Goal: Task Accomplishment & Management: Manage account settings

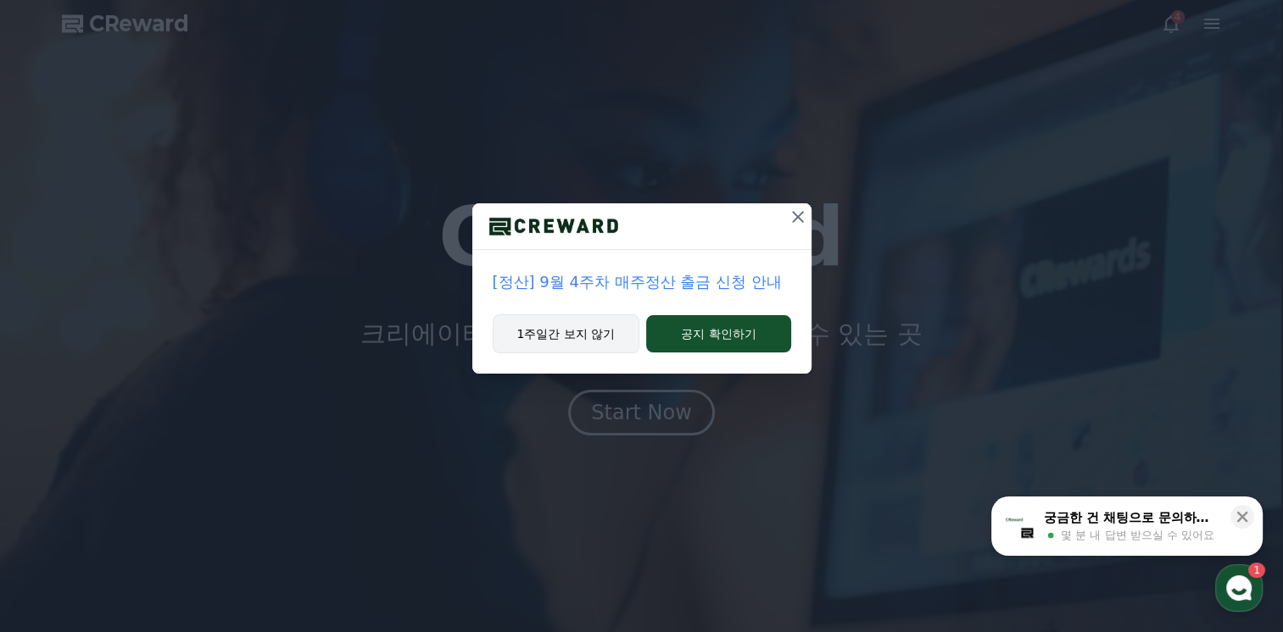
click at [605, 337] on button "1주일간 보지 않기" at bounding box center [567, 334] width 148 height 39
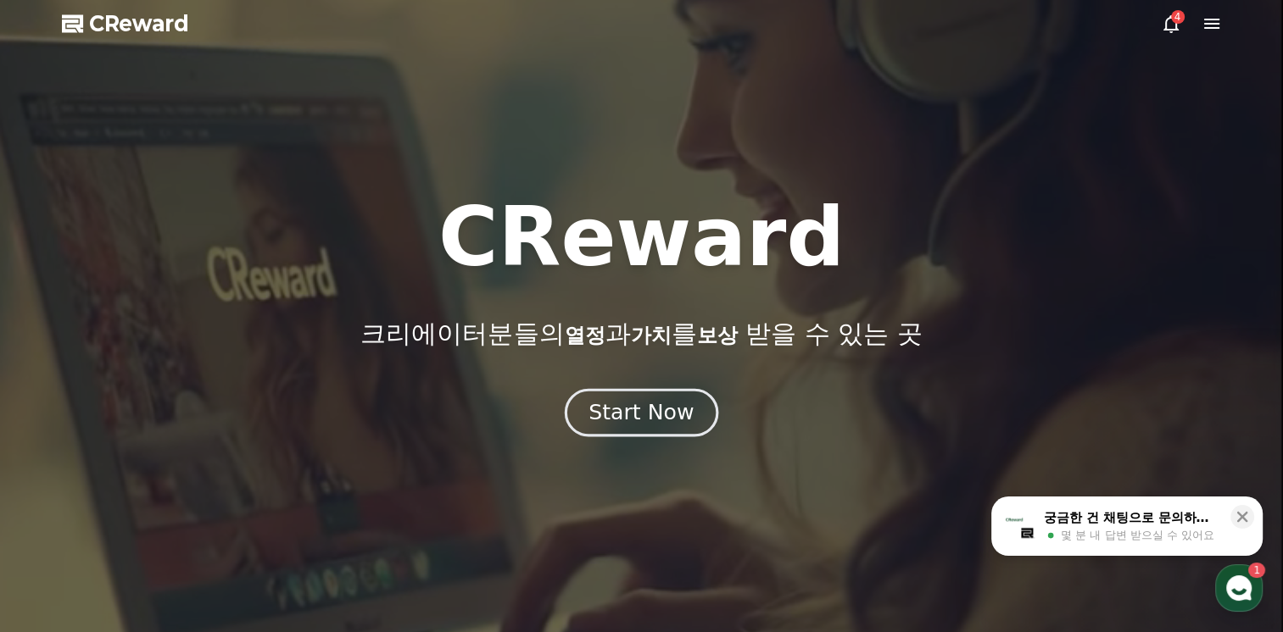
click at [654, 409] on div "Start Now" at bounding box center [640, 412] width 105 height 29
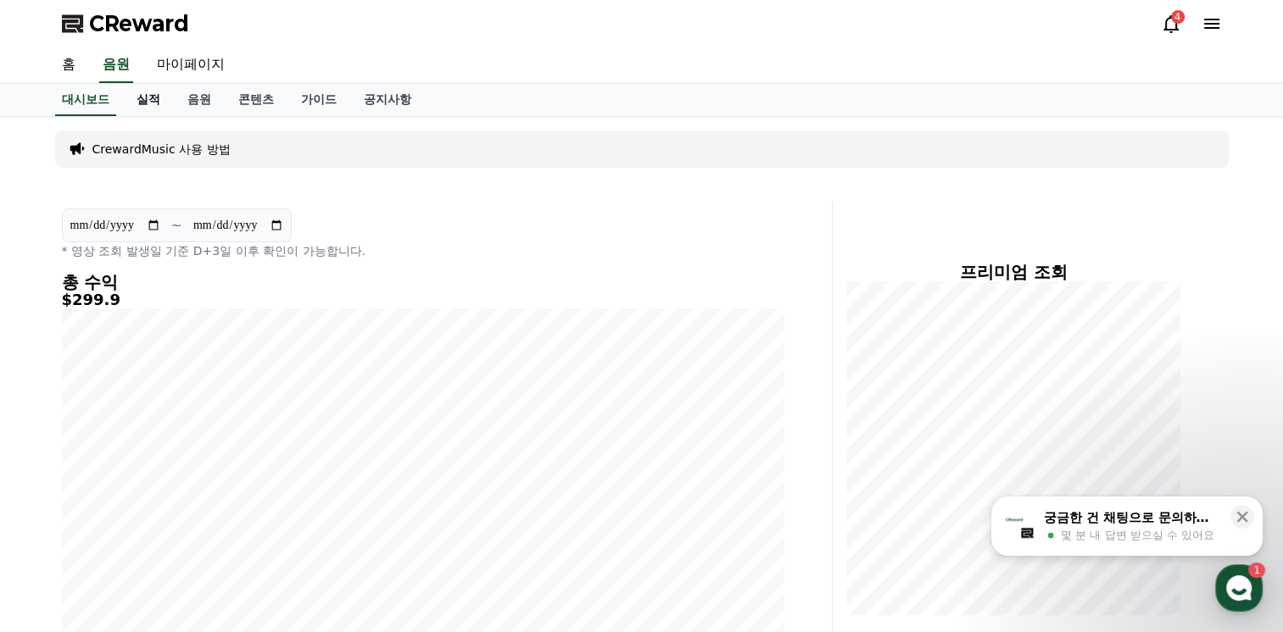
click at [164, 97] on link "실적" at bounding box center [148, 100] width 51 height 32
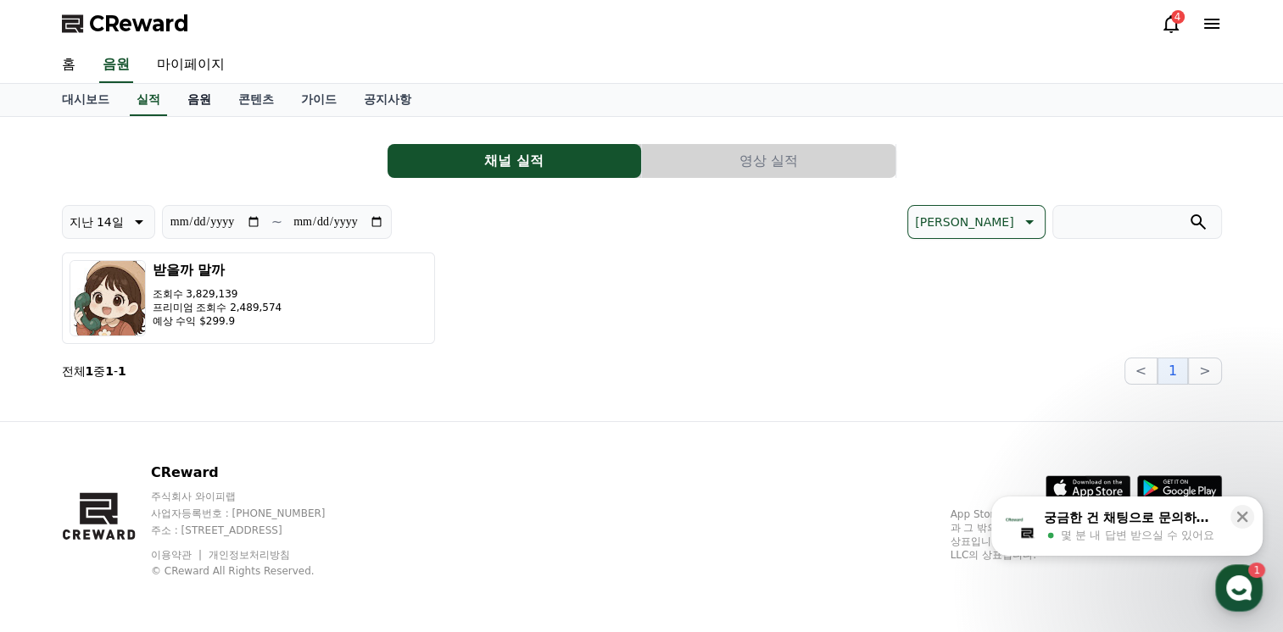
click at [214, 99] on link "음원" at bounding box center [199, 100] width 51 height 32
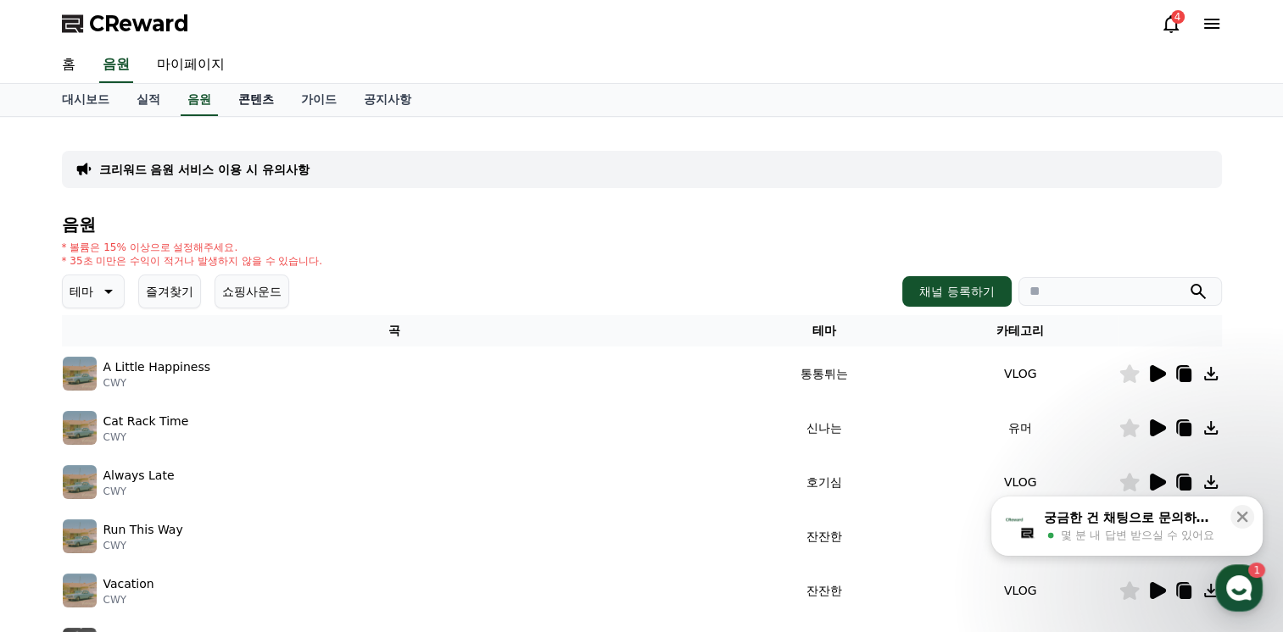
click at [263, 107] on link "콘텐츠" at bounding box center [256, 100] width 63 height 32
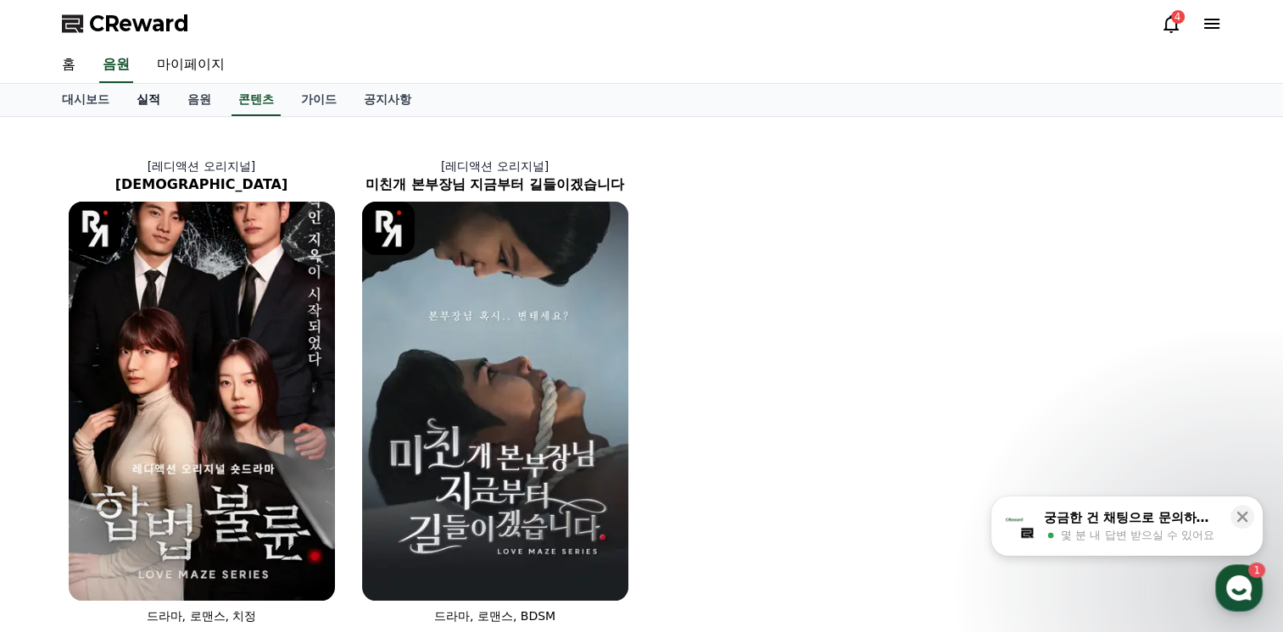
click at [147, 97] on link "실적" at bounding box center [148, 100] width 51 height 32
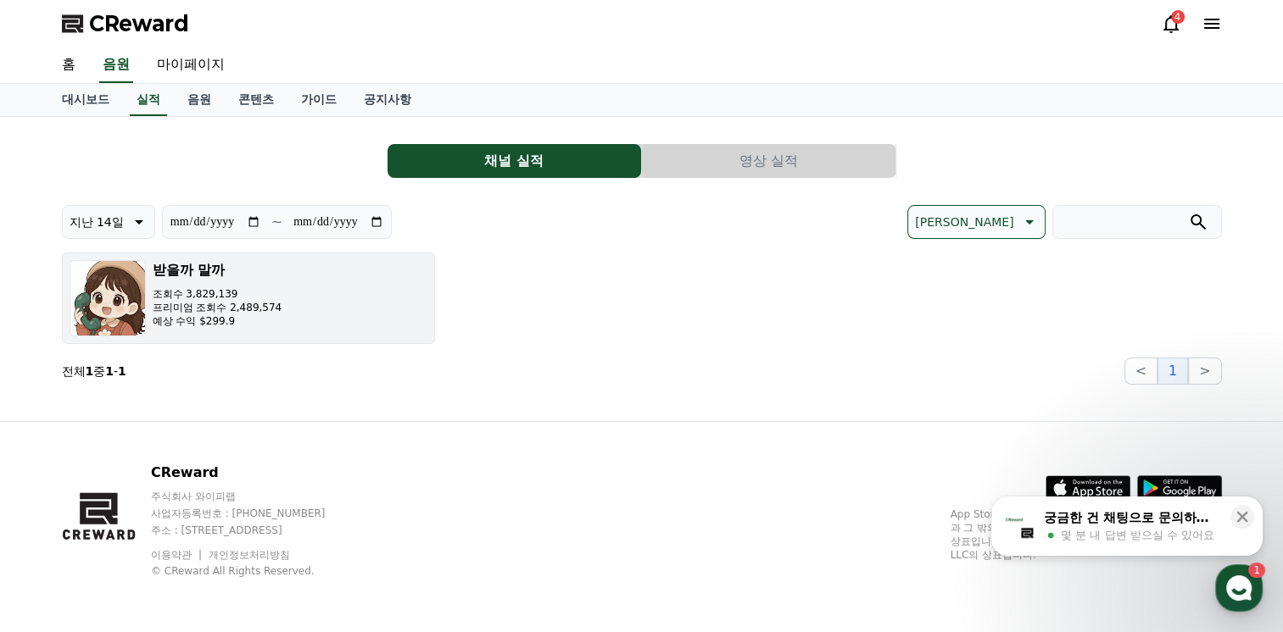
click at [174, 307] on p "프리미엄 조회수 2,489,574" at bounding box center [218, 308] width 130 height 14
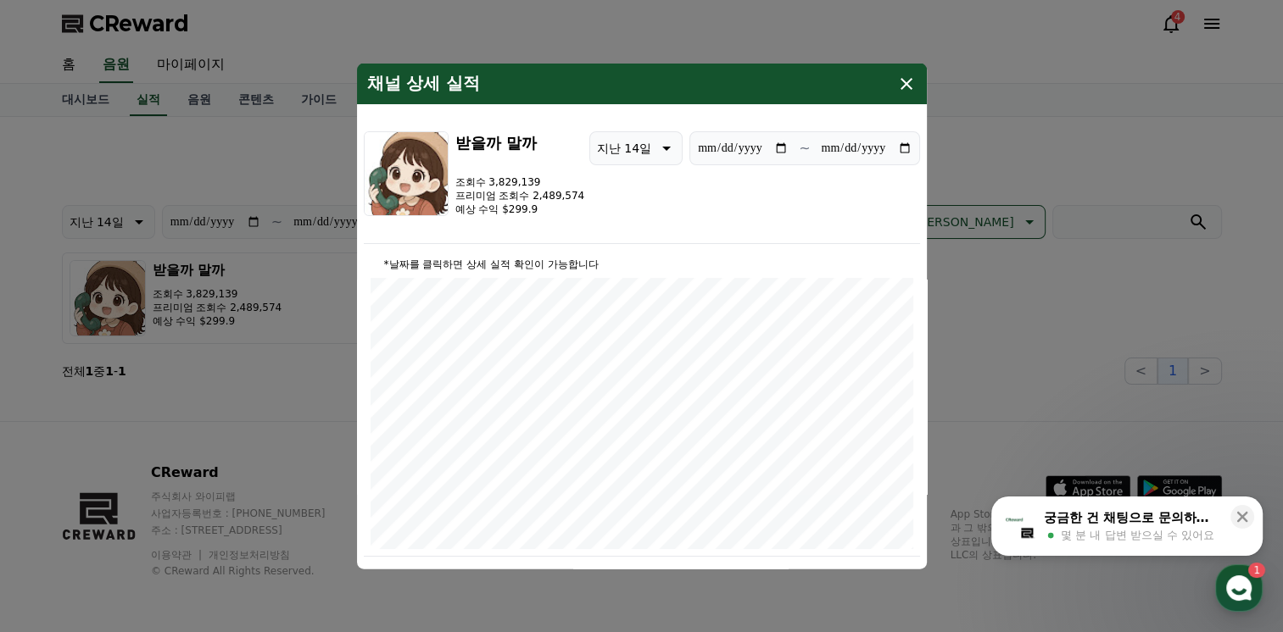
click at [1017, 207] on button "close modal" at bounding box center [641, 316] width 1283 height 632
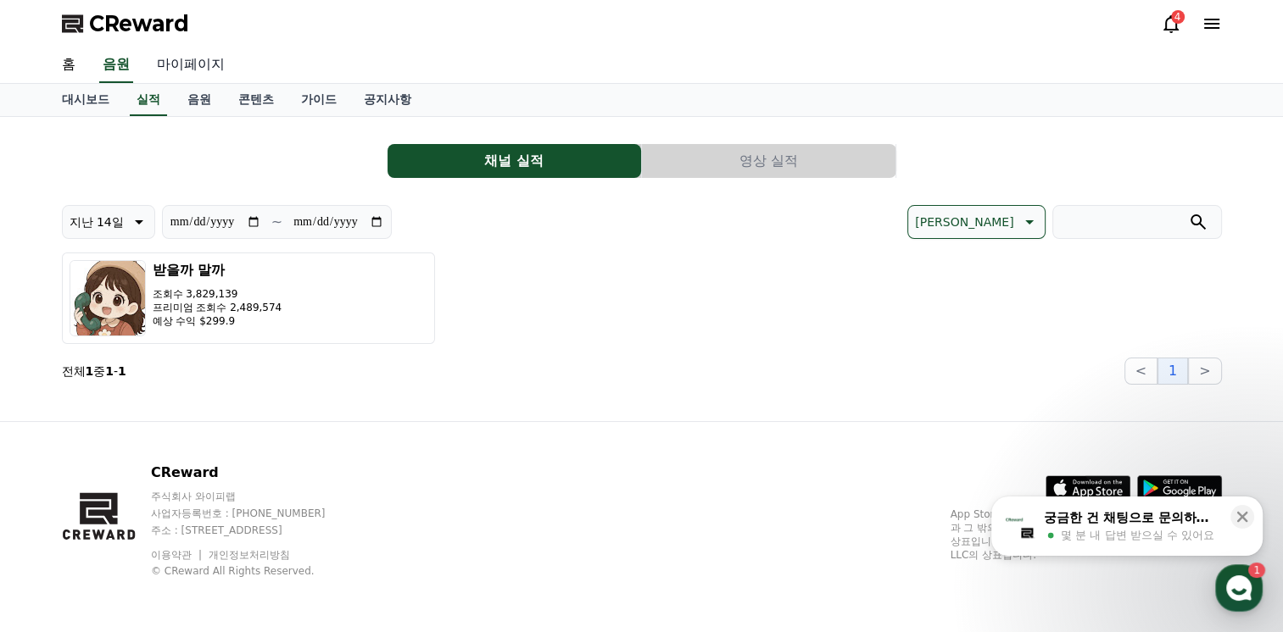
click at [173, 59] on link "마이페이지" at bounding box center [190, 65] width 95 height 36
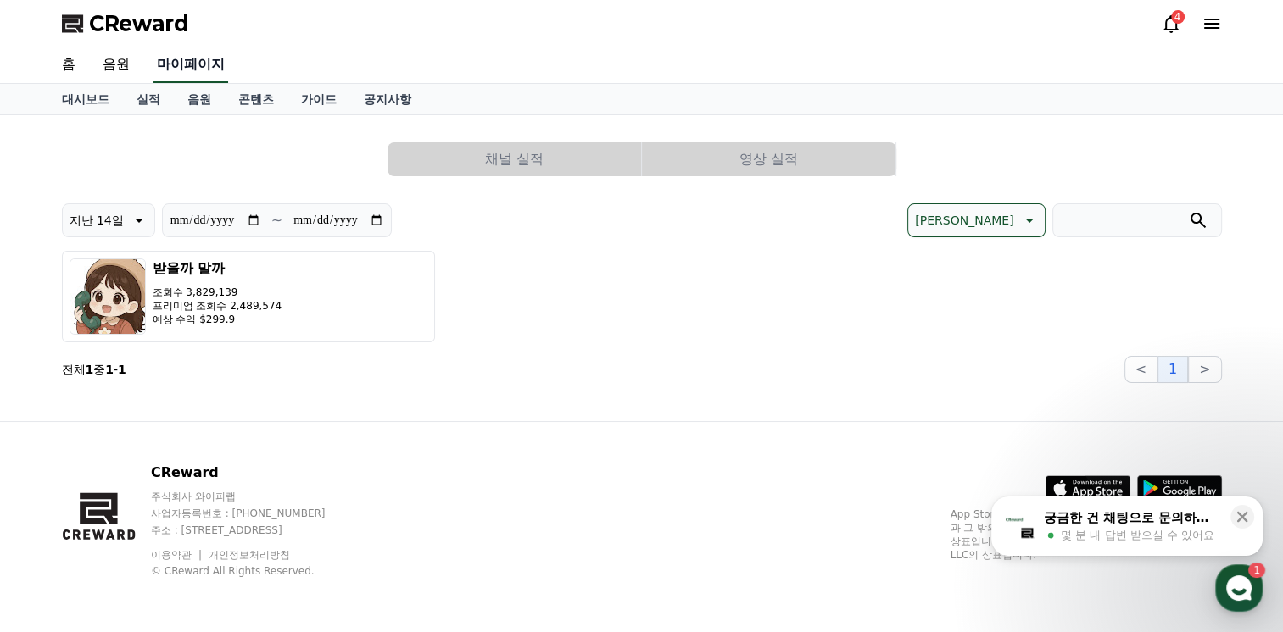
select select "**********"
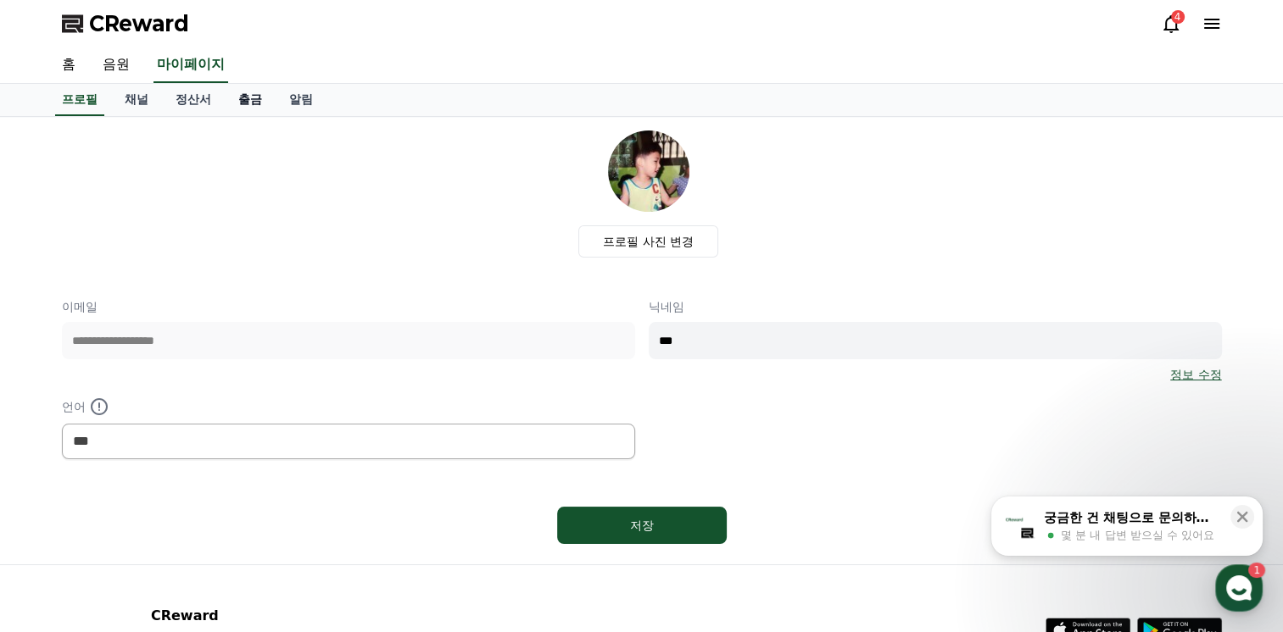
click at [251, 95] on link "출금" at bounding box center [250, 100] width 51 height 32
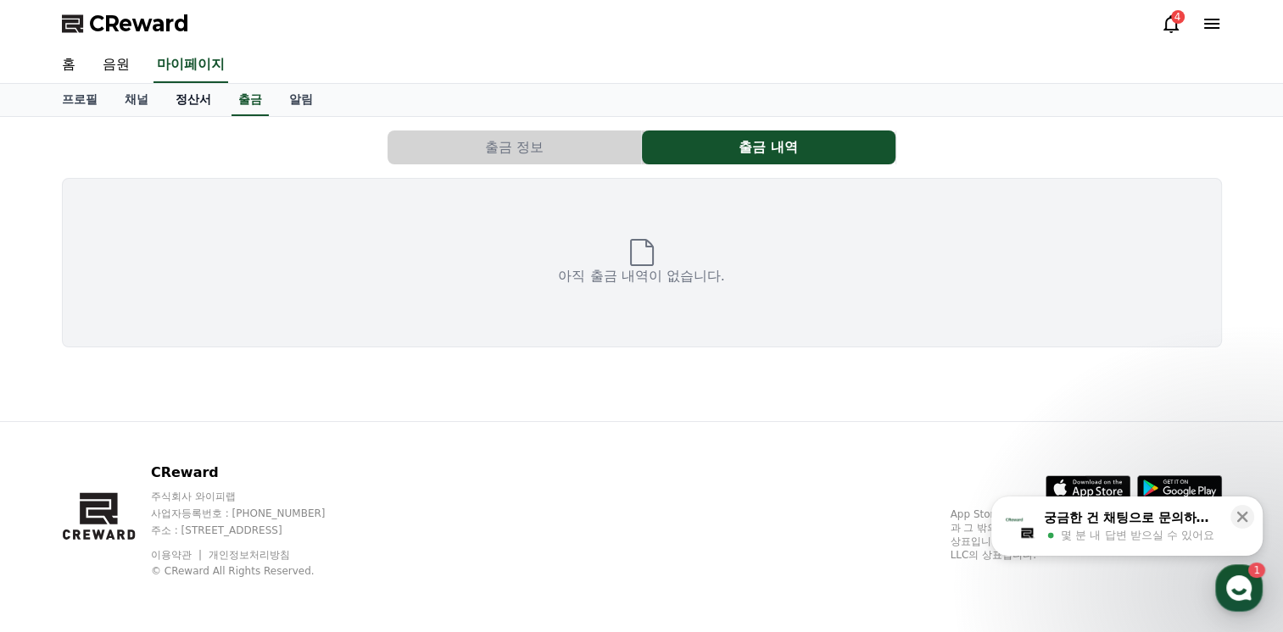
click at [190, 93] on link "정산서" at bounding box center [193, 100] width 63 height 32
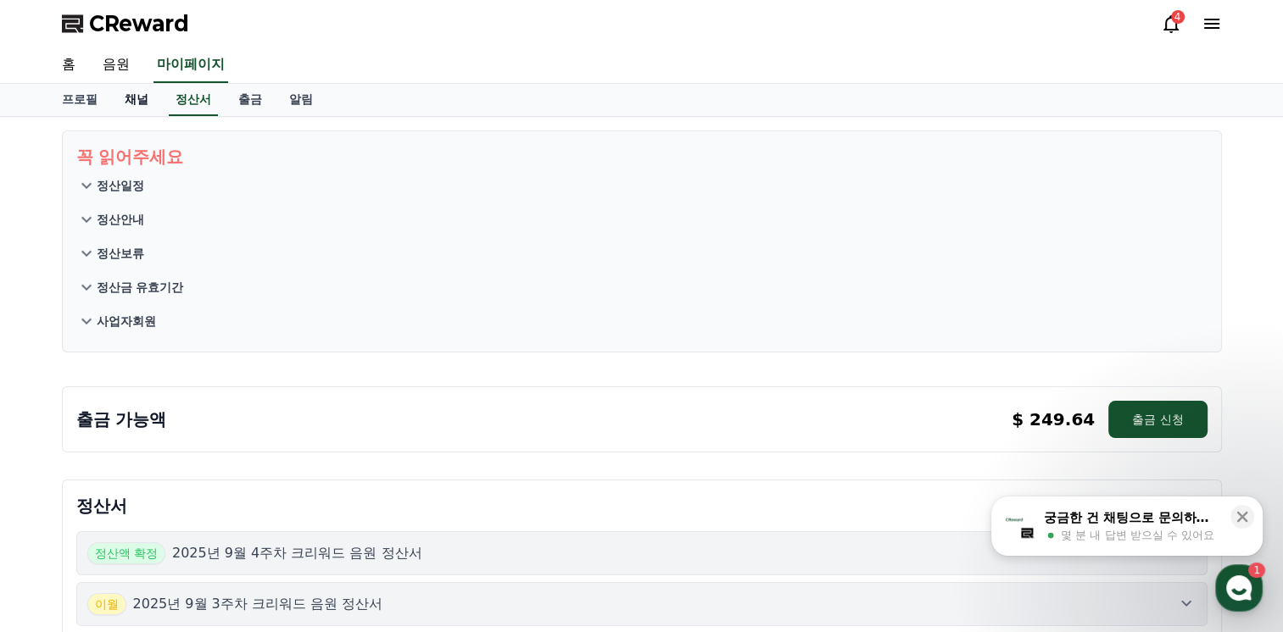
click at [115, 110] on link "채널" at bounding box center [136, 100] width 51 height 32
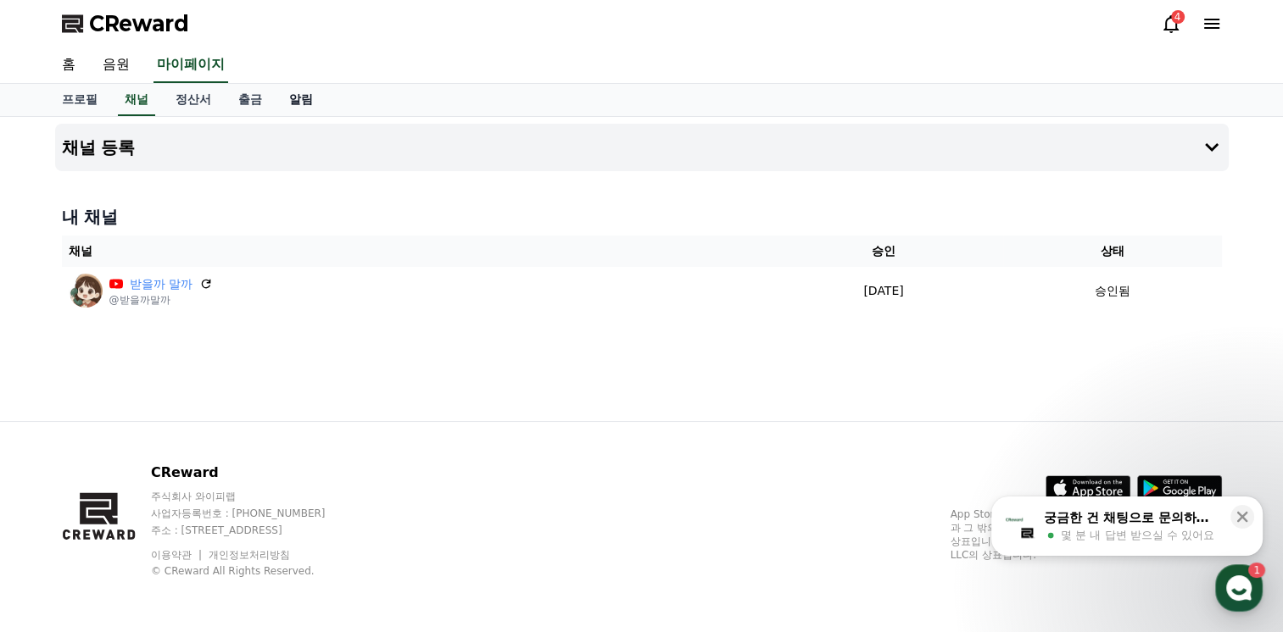
click at [286, 100] on link "알림" at bounding box center [301, 100] width 51 height 32
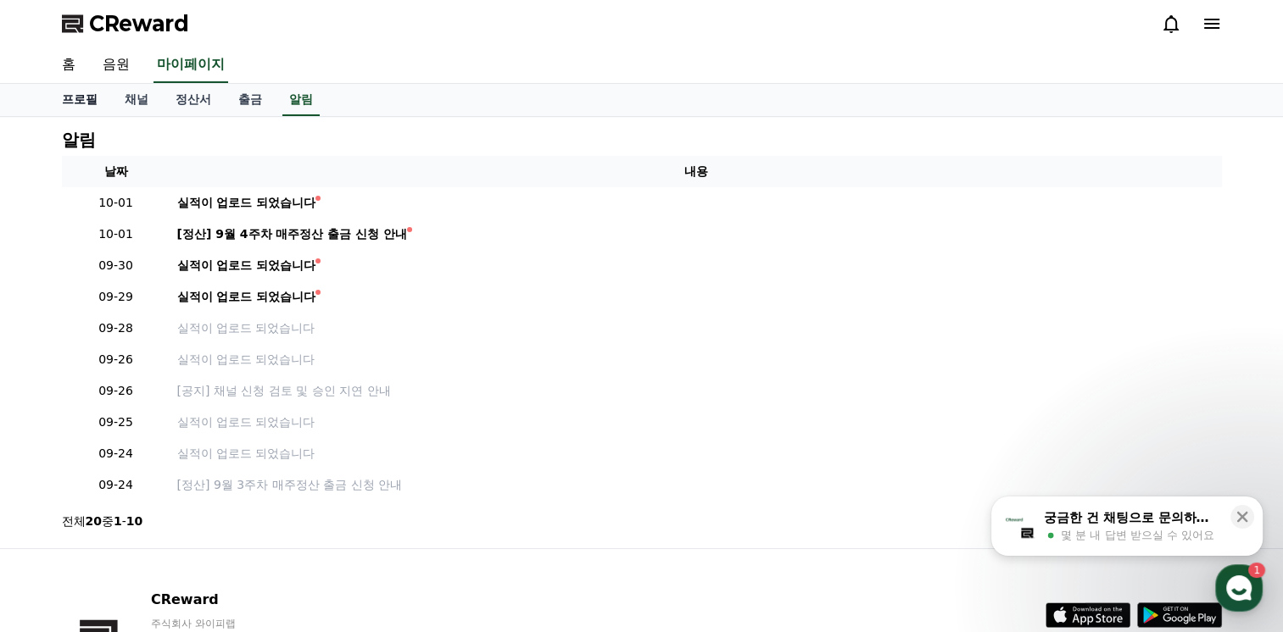
click at [81, 103] on link "프로필" at bounding box center [79, 100] width 63 height 32
select select "**********"
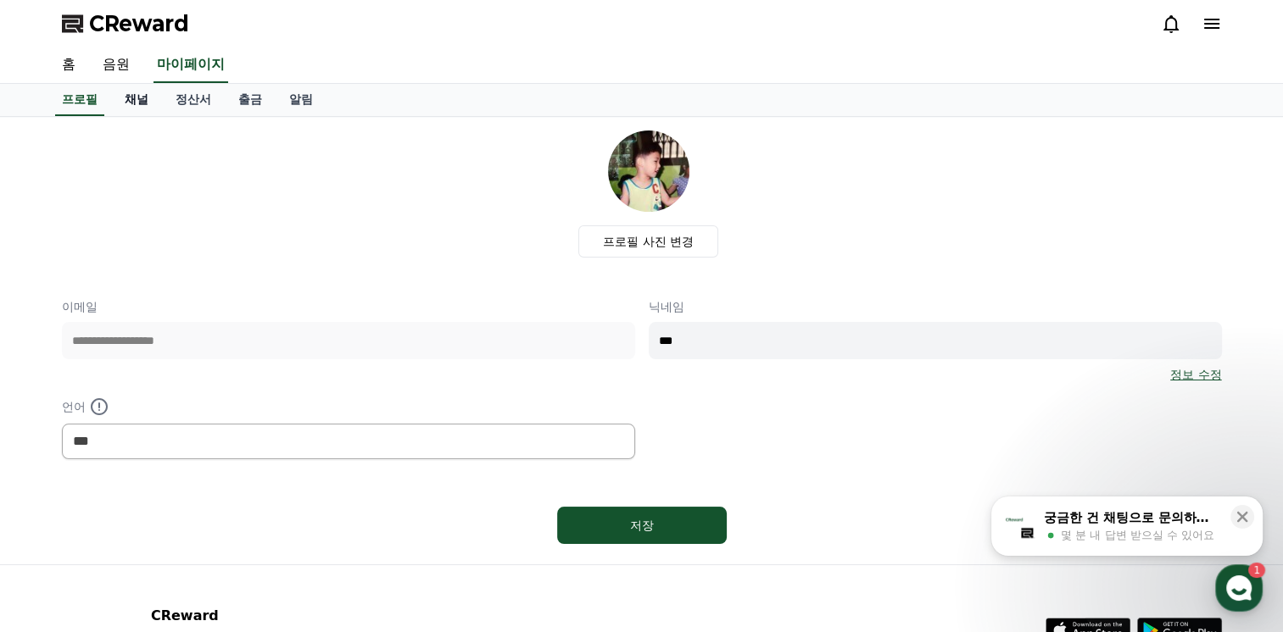
click at [139, 103] on link "채널" at bounding box center [136, 100] width 51 height 32
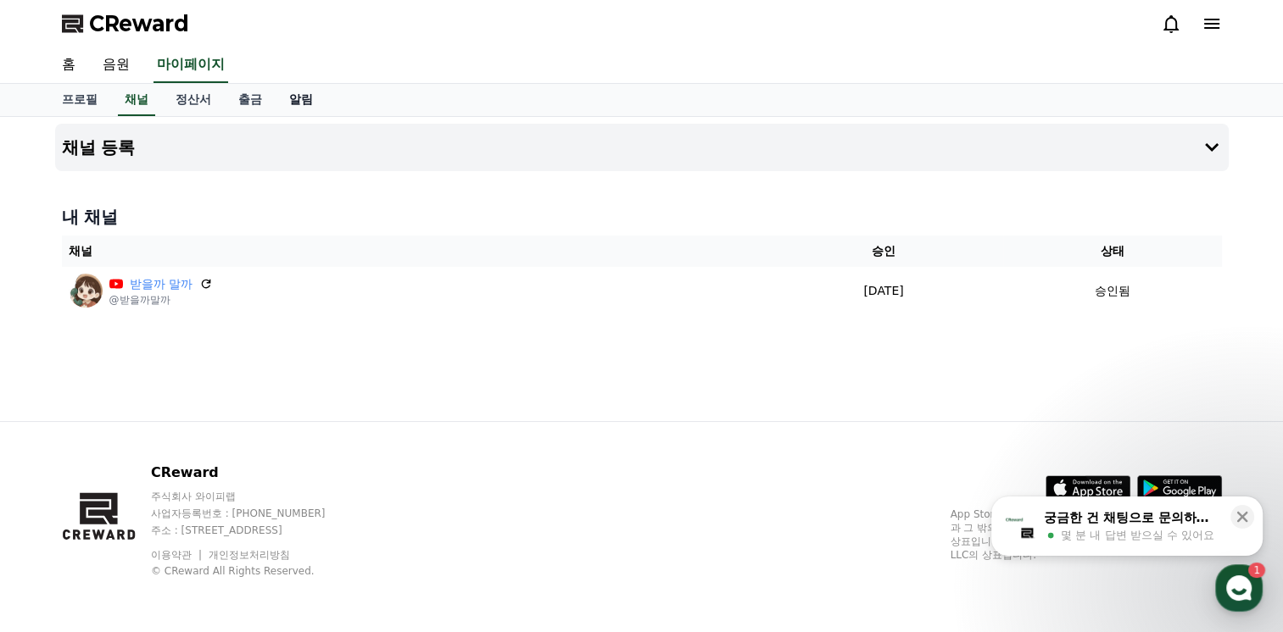
click at [308, 103] on link "알림" at bounding box center [301, 100] width 51 height 32
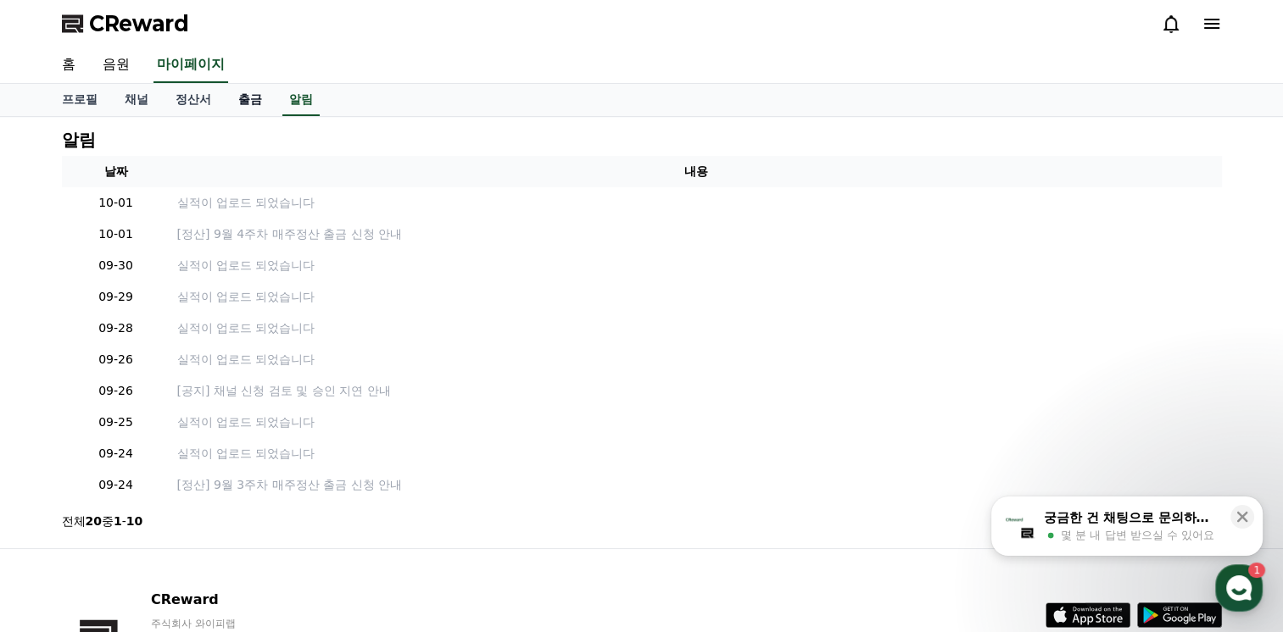
click at [256, 107] on link "출금" at bounding box center [250, 100] width 51 height 32
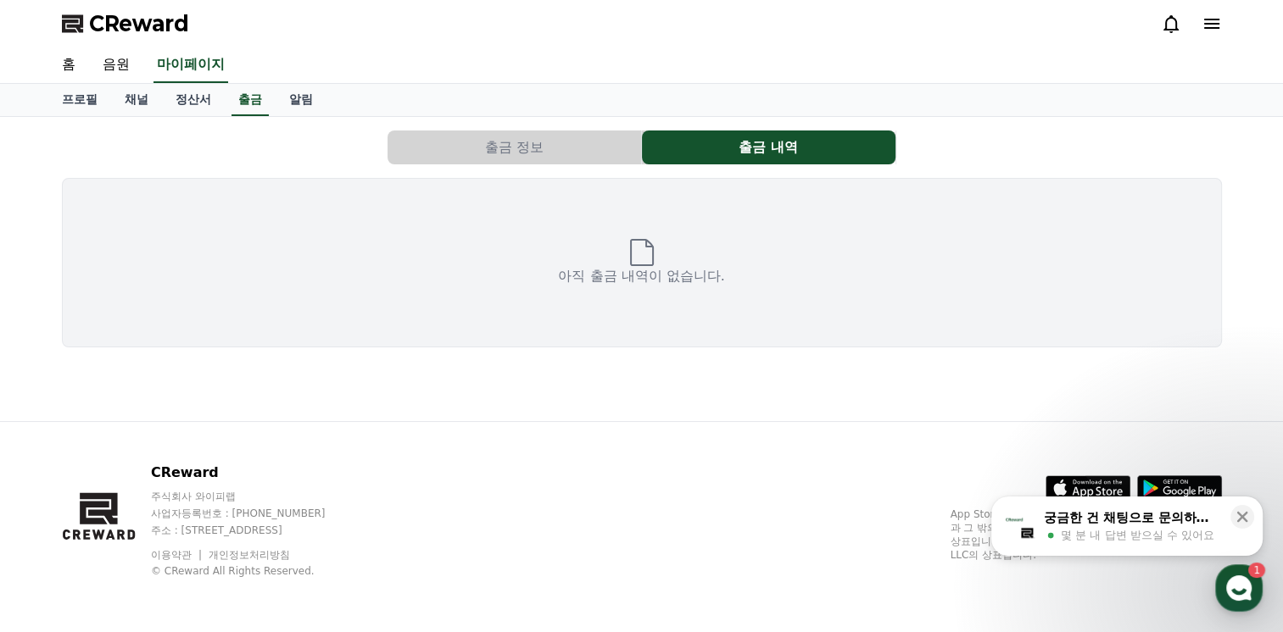
click at [564, 154] on button "출금 정보" at bounding box center [513, 148] width 253 height 34
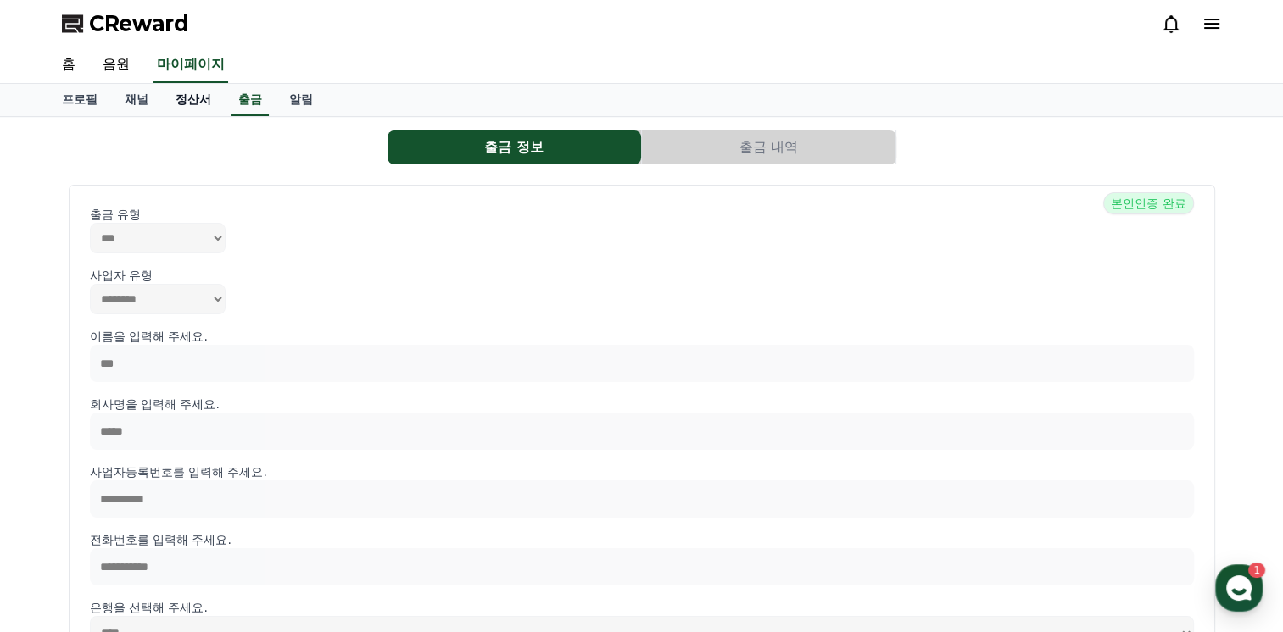
click at [176, 99] on link "정산서" at bounding box center [193, 100] width 63 height 32
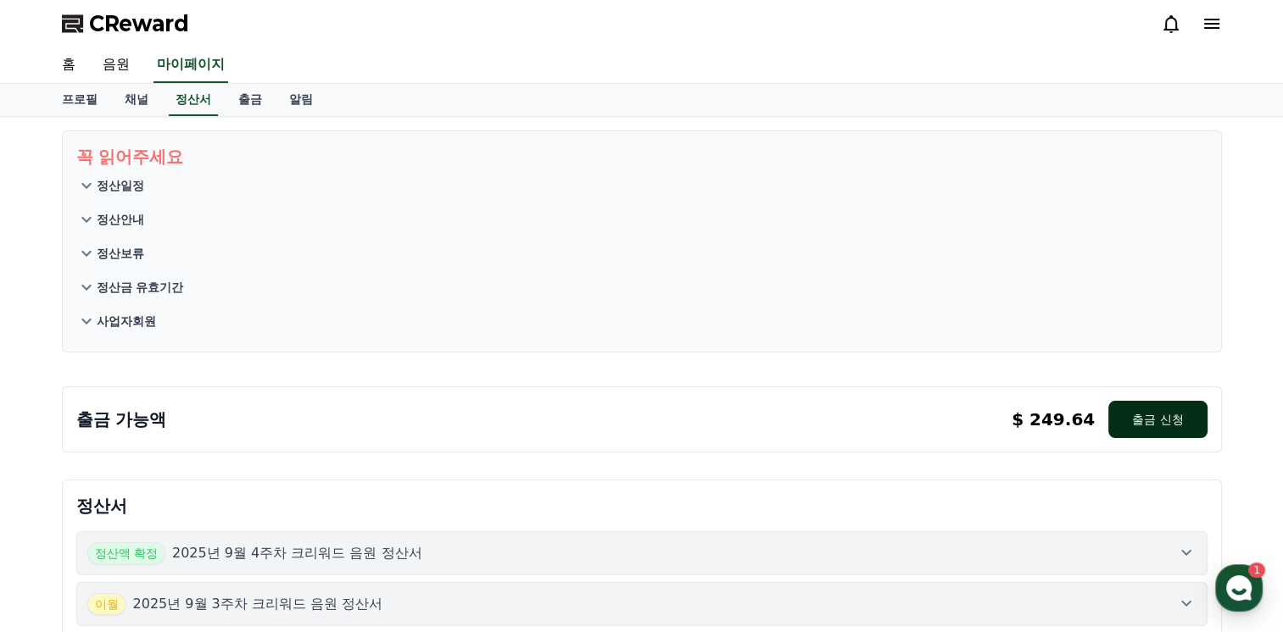
click at [1176, 432] on button "출금 신청" at bounding box center [1157, 419] width 98 height 37
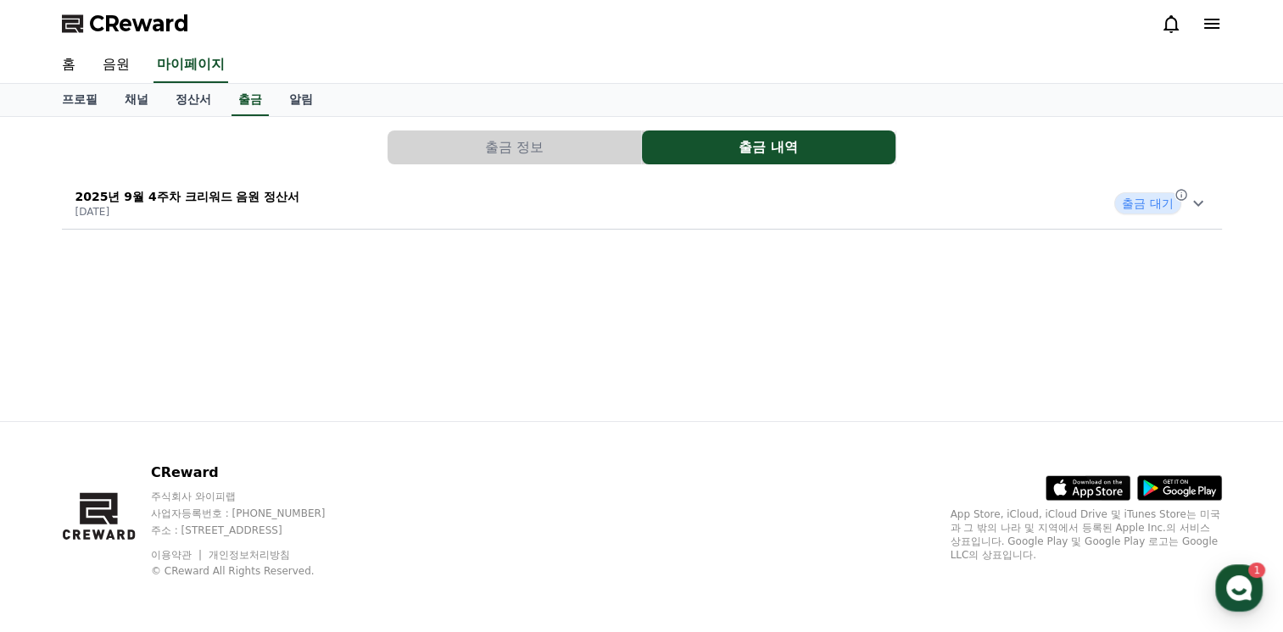
click at [543, 131] on button "출금 정보" at bounding box center [513, 148] width 253 height 34
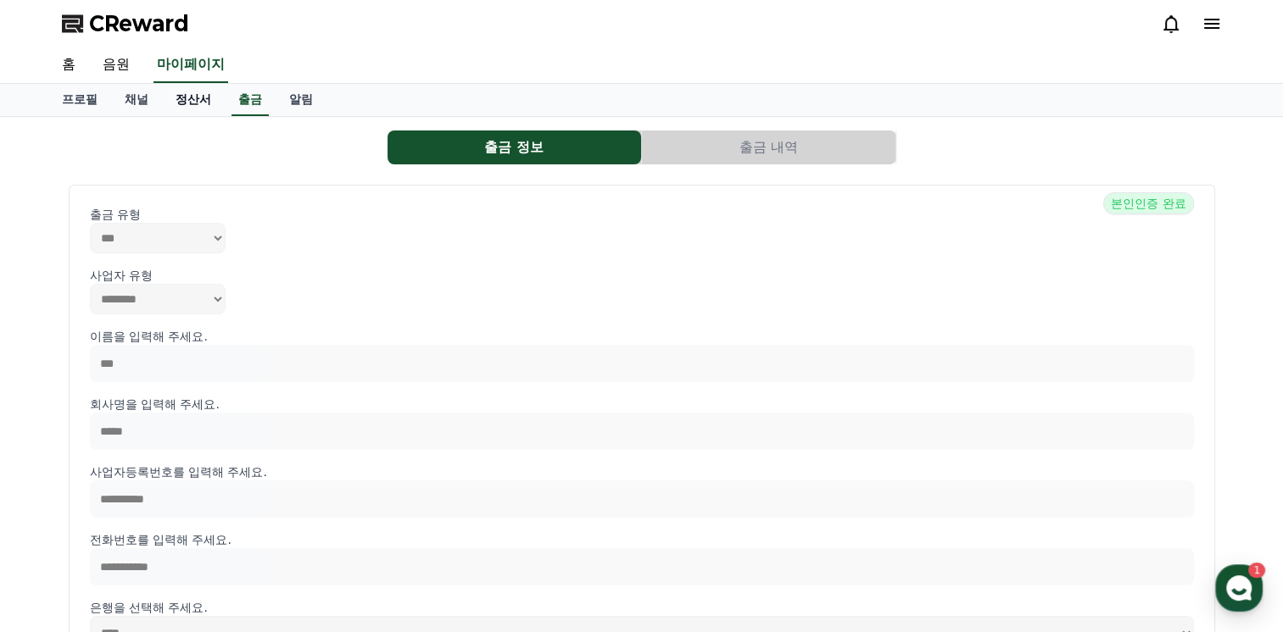
click at [202, 104] on link "정산서" at bounding box center [193, 100] width 63 height 32
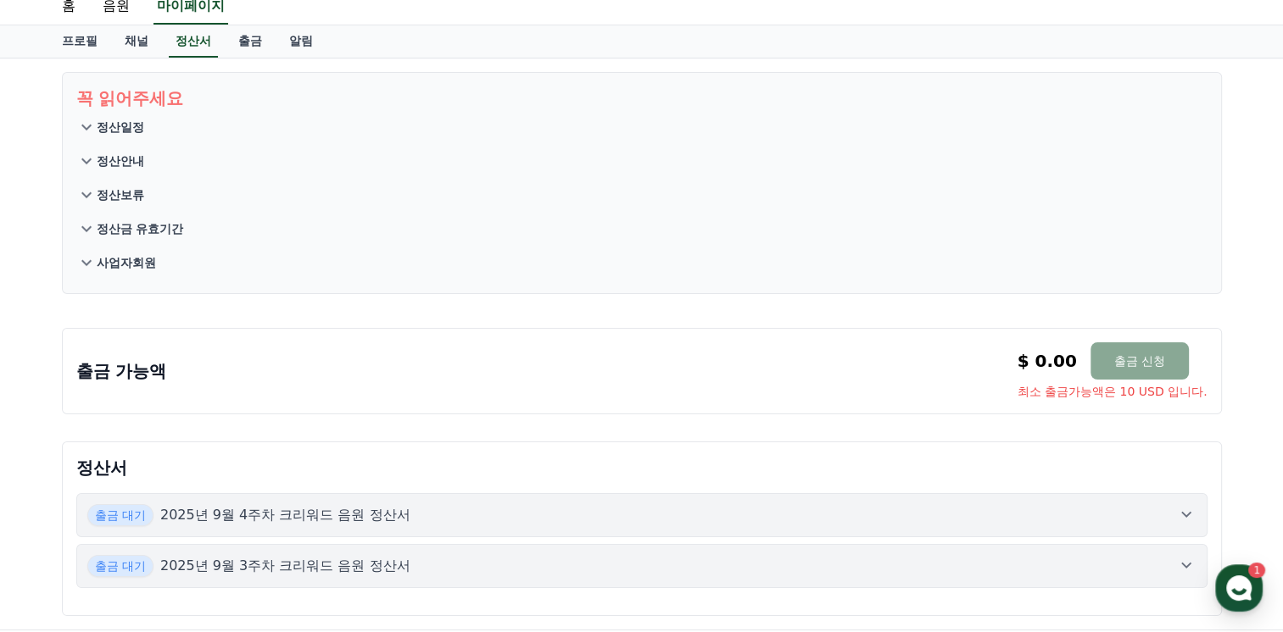
scroll to position [85, 0]
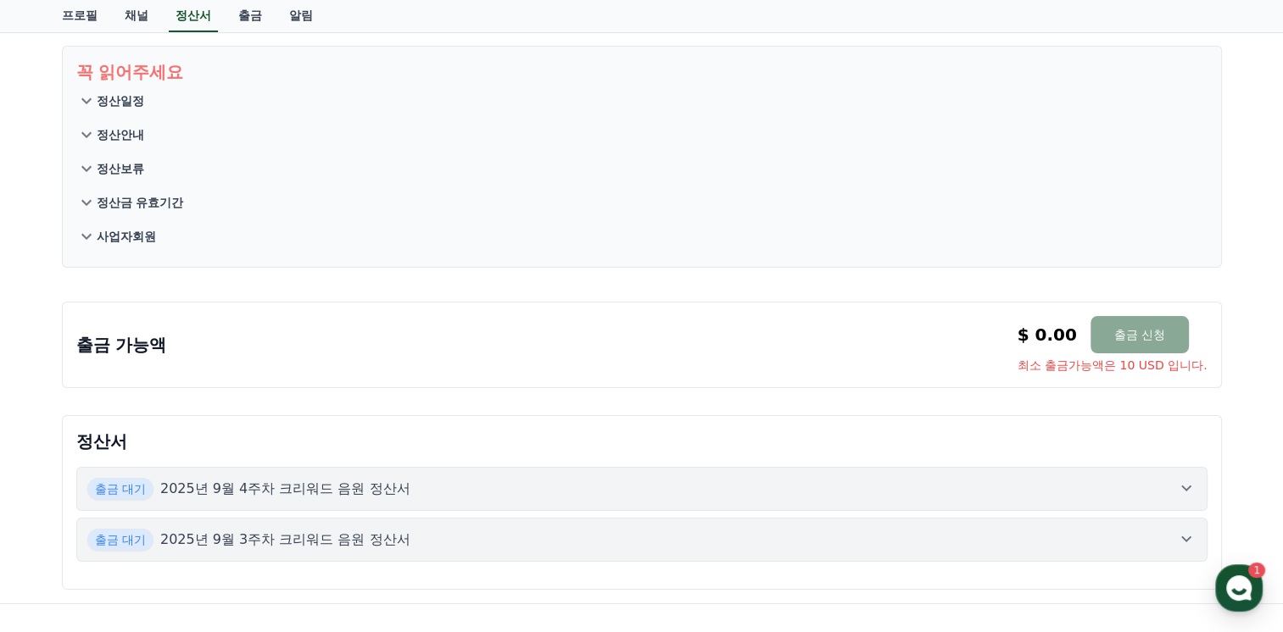
click at [120, 123] on button "정산안내" at bounding box center [641, 135] width 1131 height 34
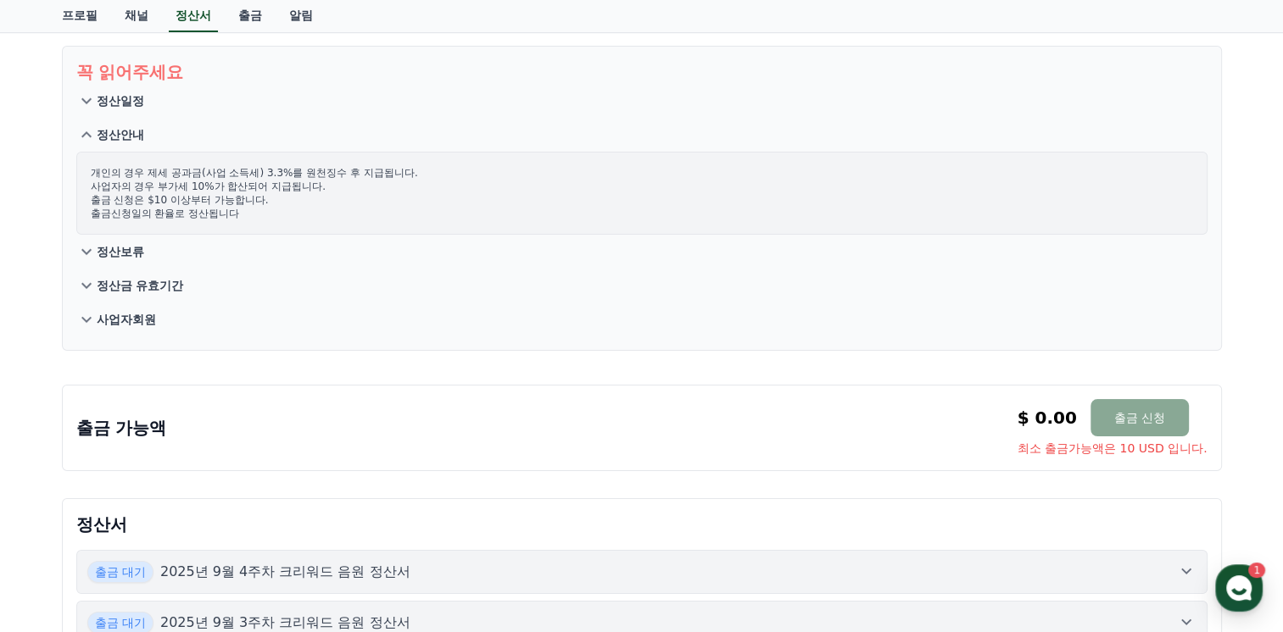
click at [129, 130] on p "정산안내" at bounding box center [120, 134] width 47 height 17
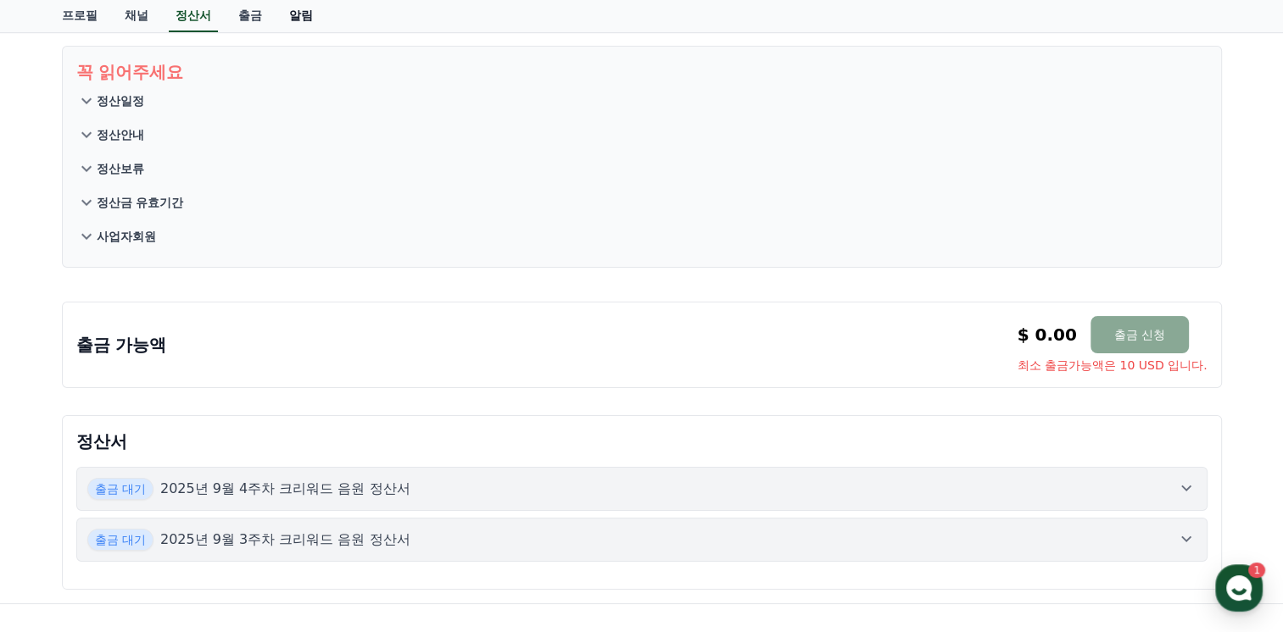
click at [303, 8] on link "알림" at bounding box center [301, 16] width 51 height 32
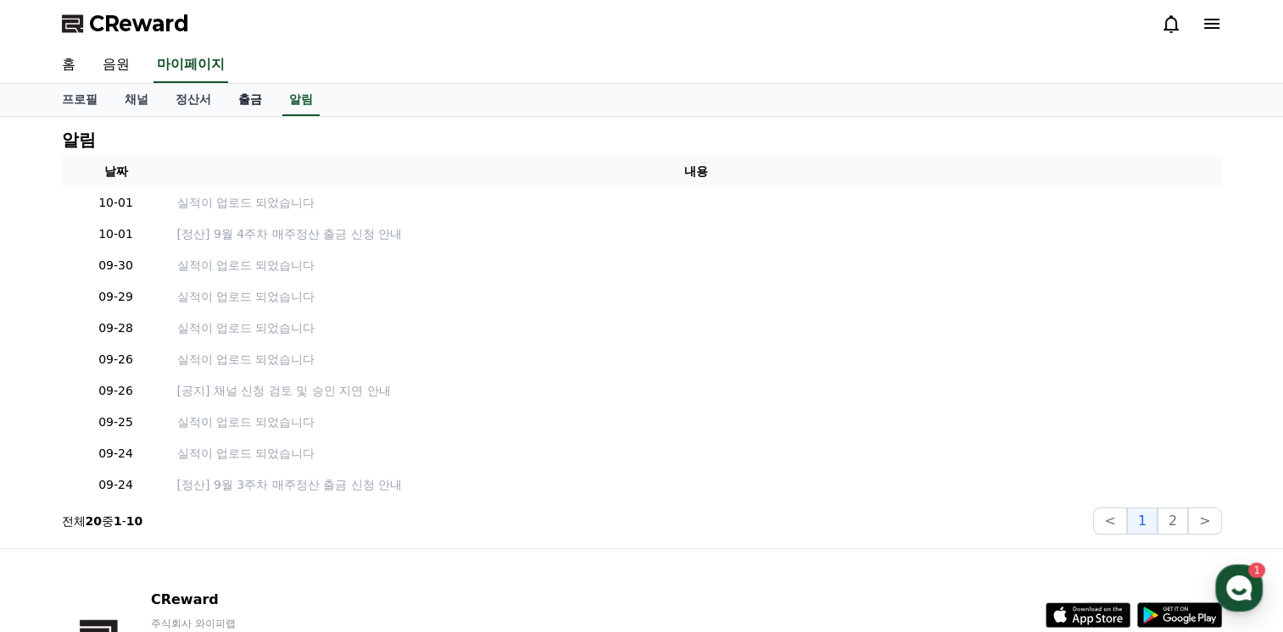
click at [242, 87] on link "출금" at bounding box center [250, 100] width 51 height 32
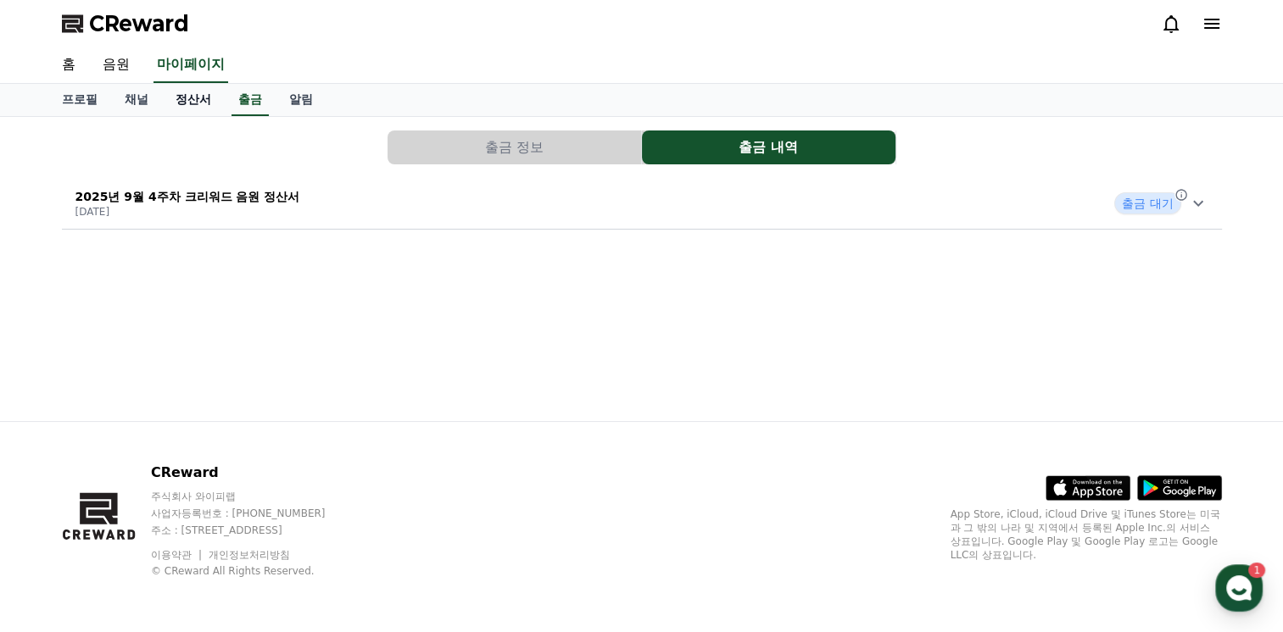
click at [205, 94] on link "정산서" at bounding box center [193, 100] width 63 height 32
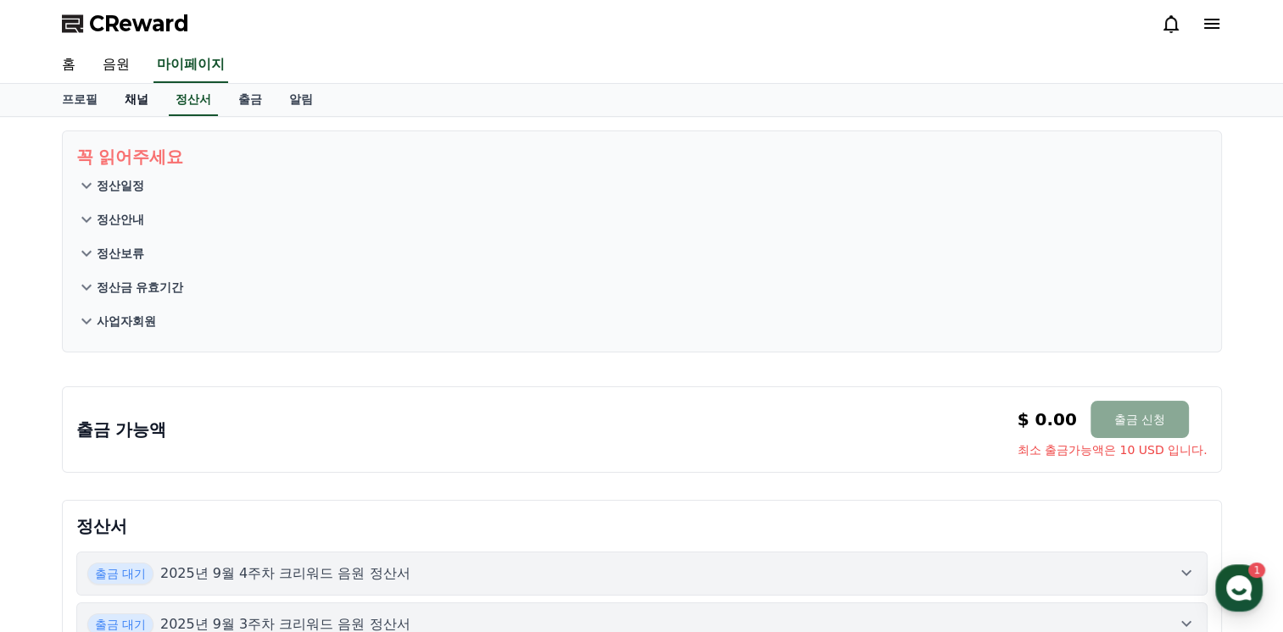
click at [133, 110] on link "채널" at bounding box center [136, 100] width 51 height 32
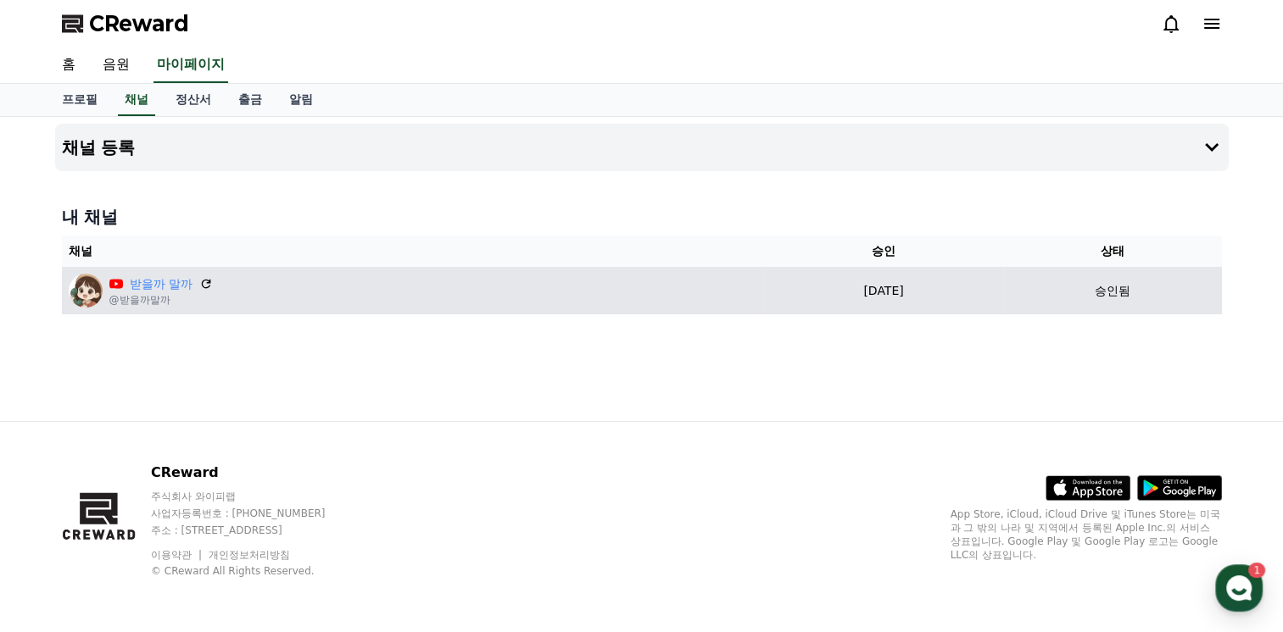
click at [210, 310] on td "받을까 말까 @받을까말까" at bounding box center [413, 290] width 703 height 47
click at [217, 290] on div "받을까 말까 @받을까말까" at bounding box center [413, 291] width 689 height 34
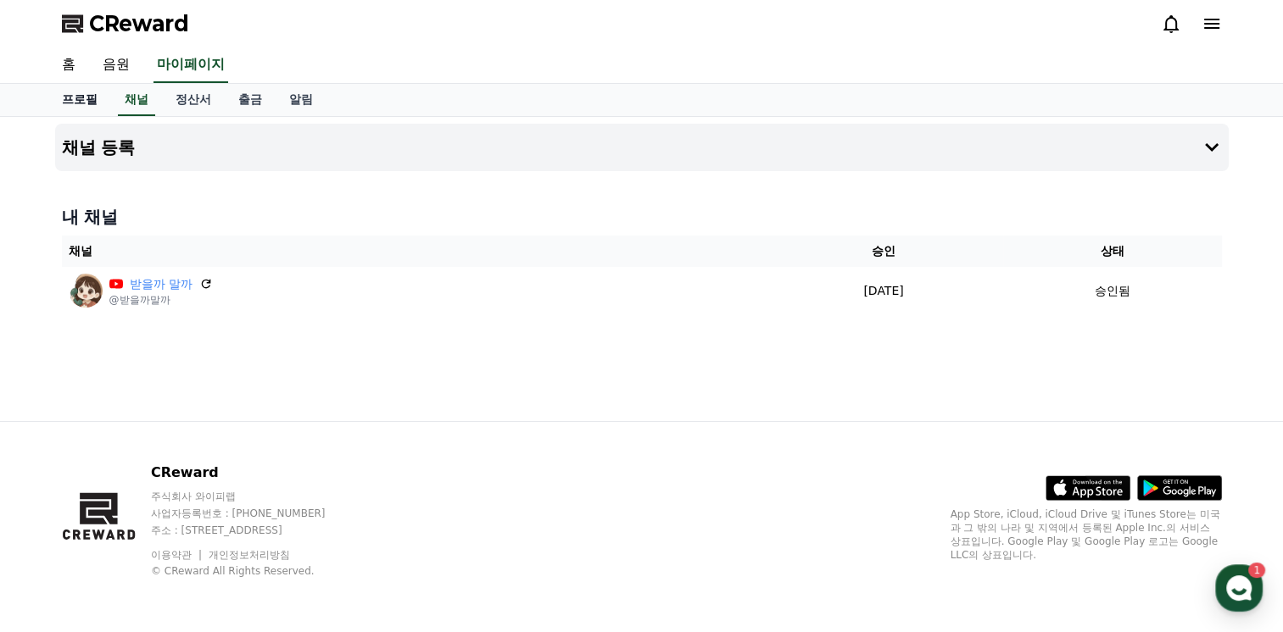
click at [81, 100] on link "프로필" at bounding box center [79, 100] width 63 height 32
select select "**********"
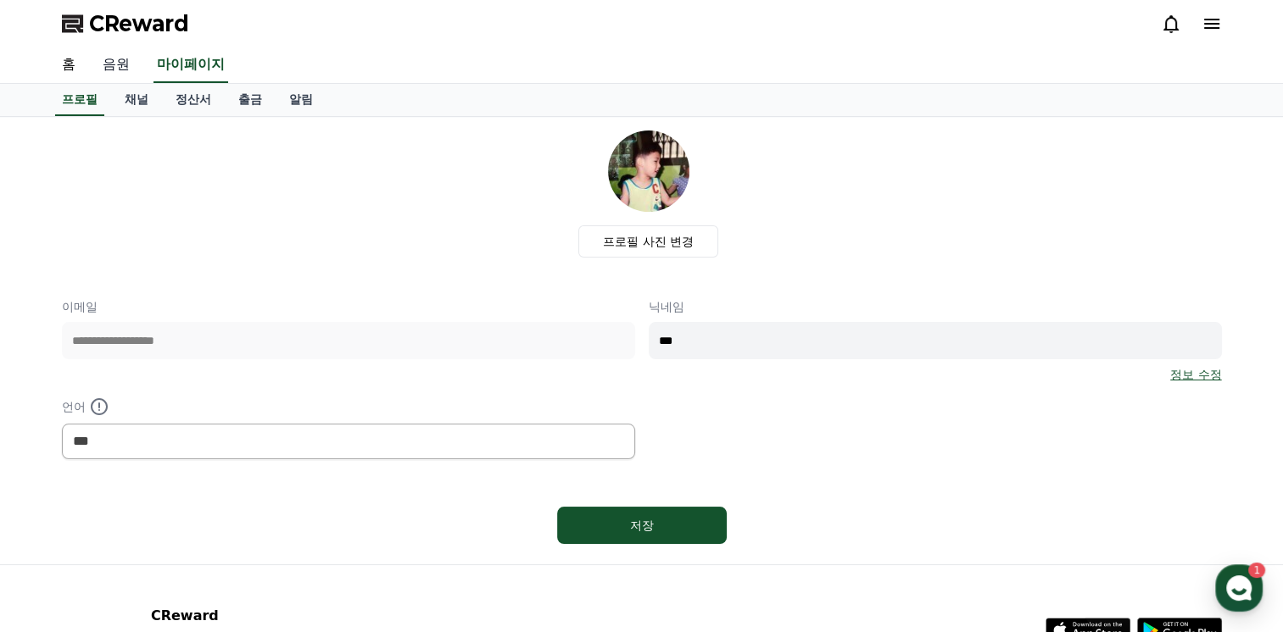
click at [125, 69] on link "음원" at bounding box center [116, 65] width 54 height 36
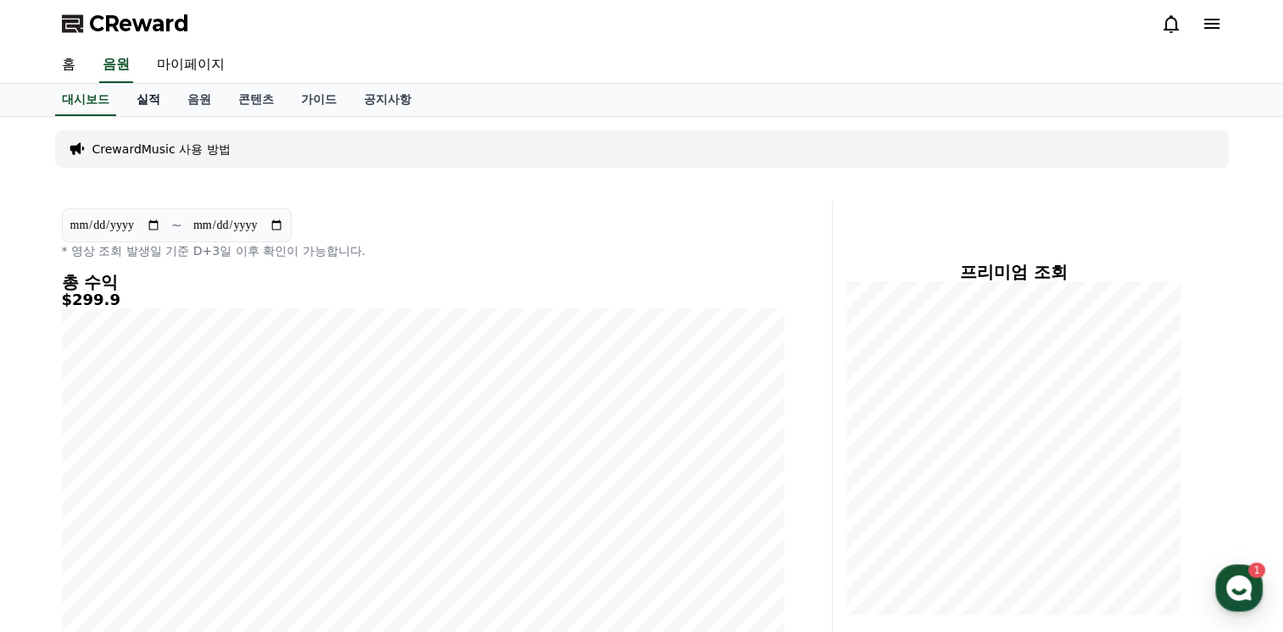
click at [143, 100] on link "실적" at bounding box center [148, 100] width 51 height 32
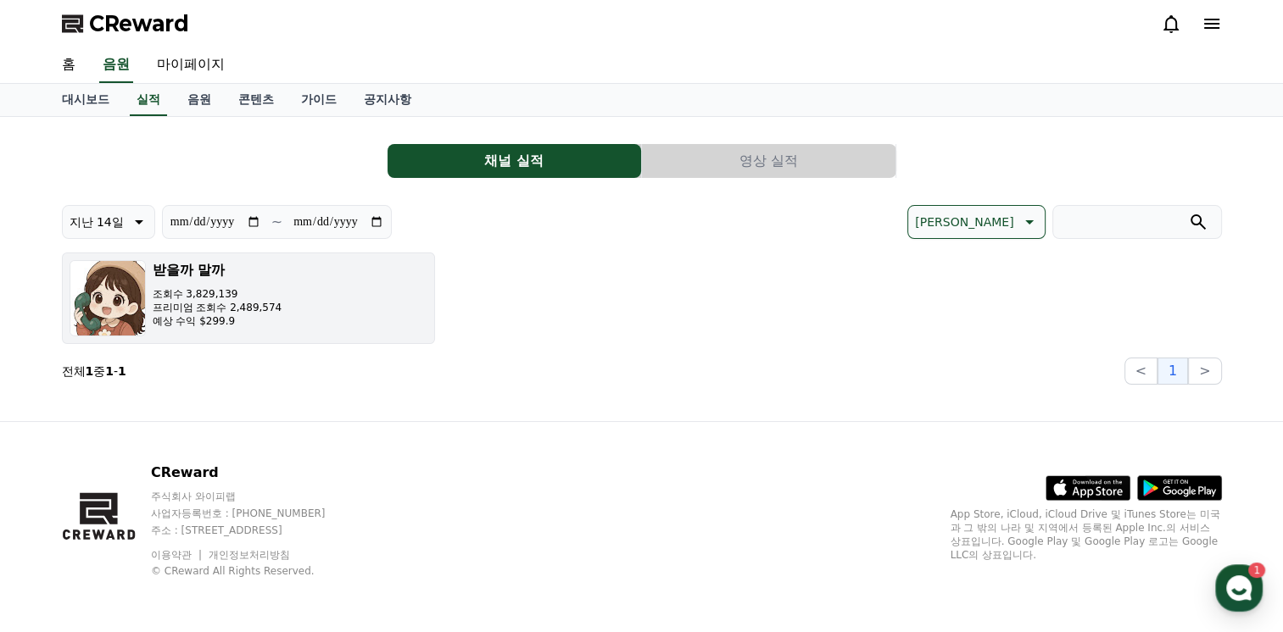
click at [299, 276] on button "받을까 말까 조회수 3,829,139 프리미엄 조회수 2,489,574 예상 수익 $299.9" at bounding box center [248, 299] width 373 height 92
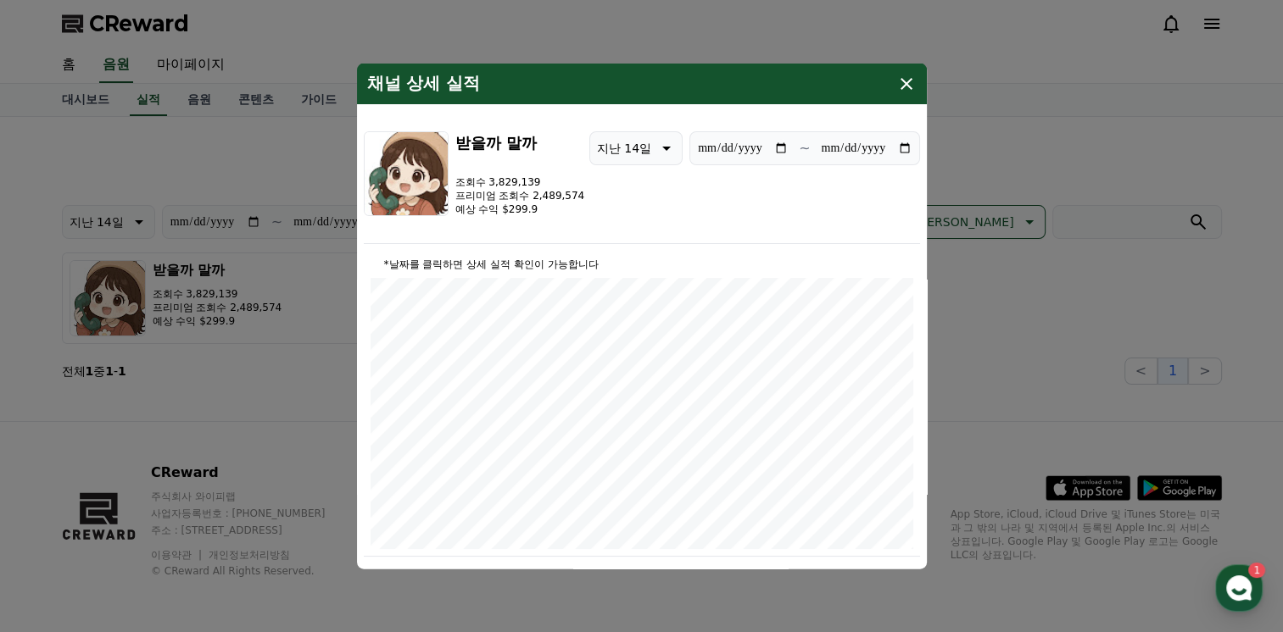
scroll to position [424, 0]
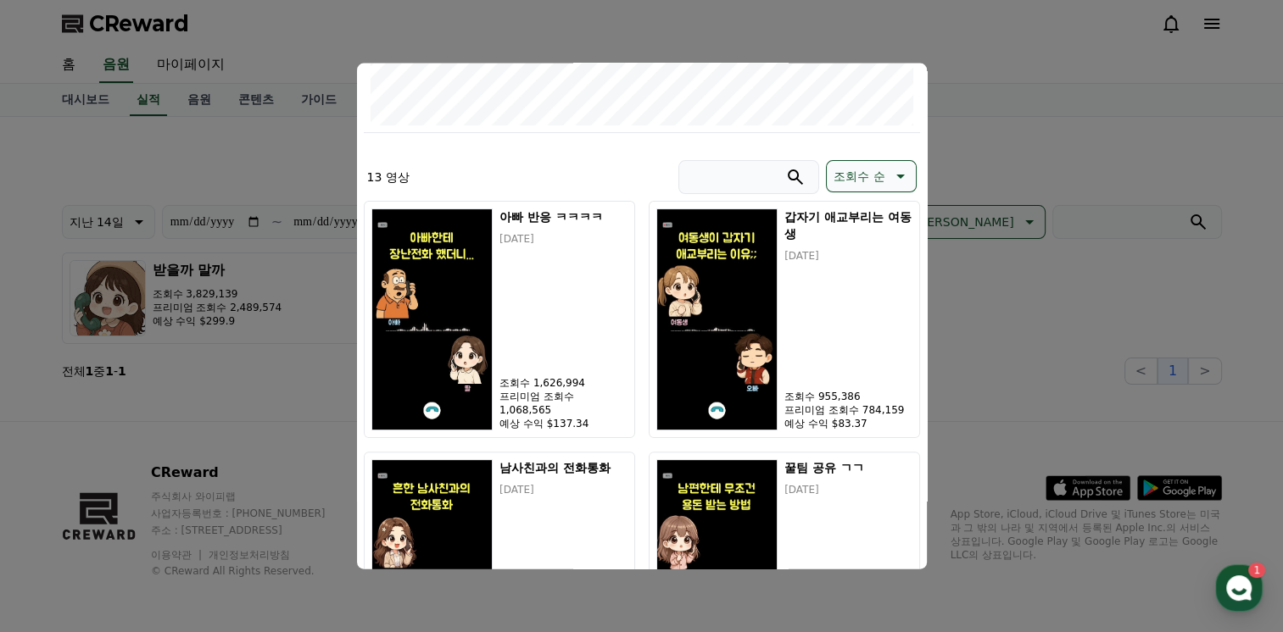
drag, startPoint x: 206, startPoint y: 202, endPoint x: 202, endPoint y: 192, distance: 11.0
click at [205, 202] on button "close modal" at bounding box center [641, 316] width 1283 height 632
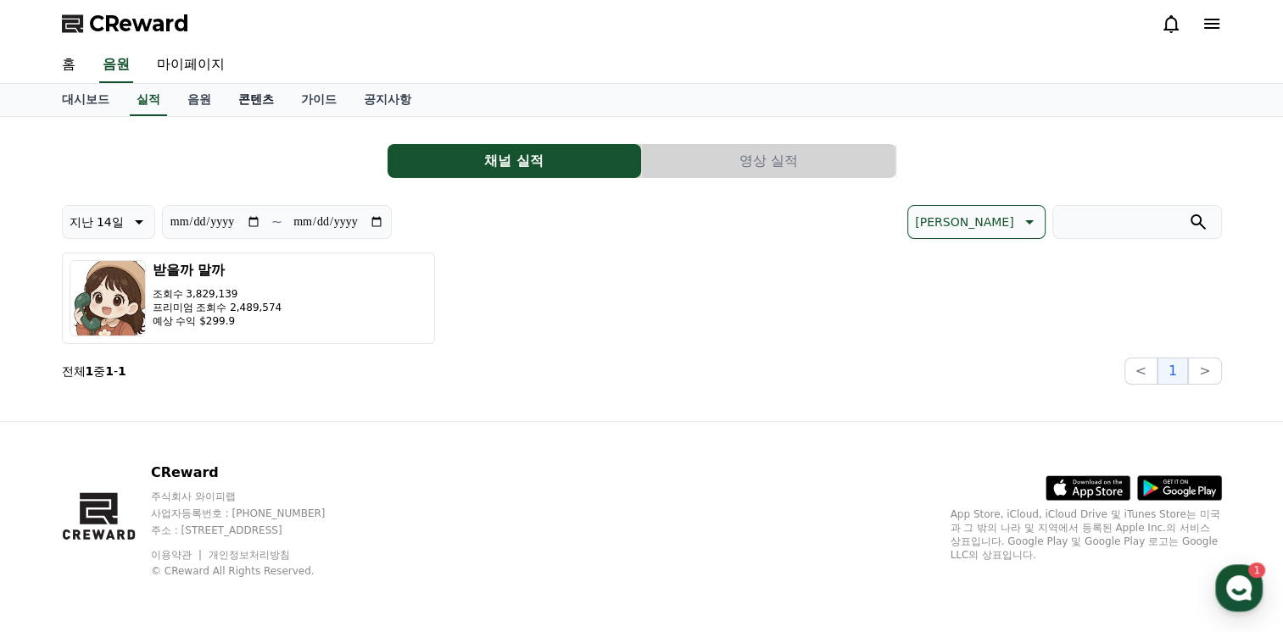
click at [255, 97] on link "콘텐츠" at bounding box center [256, 100] width 63 height 32
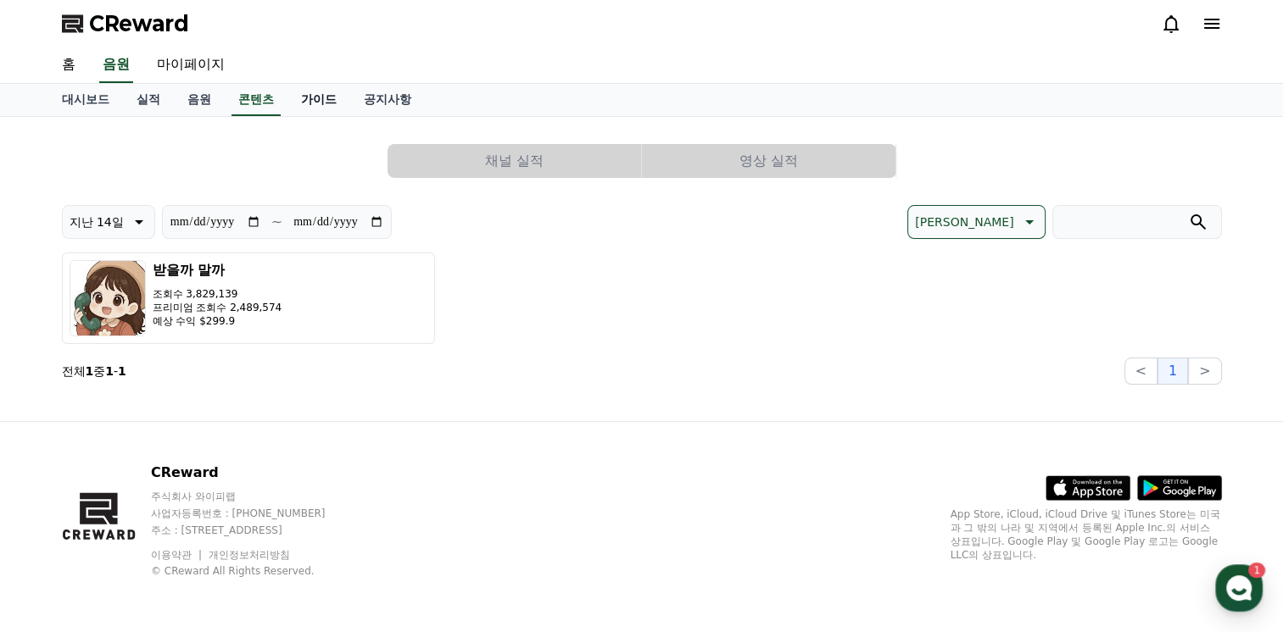
click at [315, 97] on link "가이드" at bounding box center [318, 100] width 63 height 32
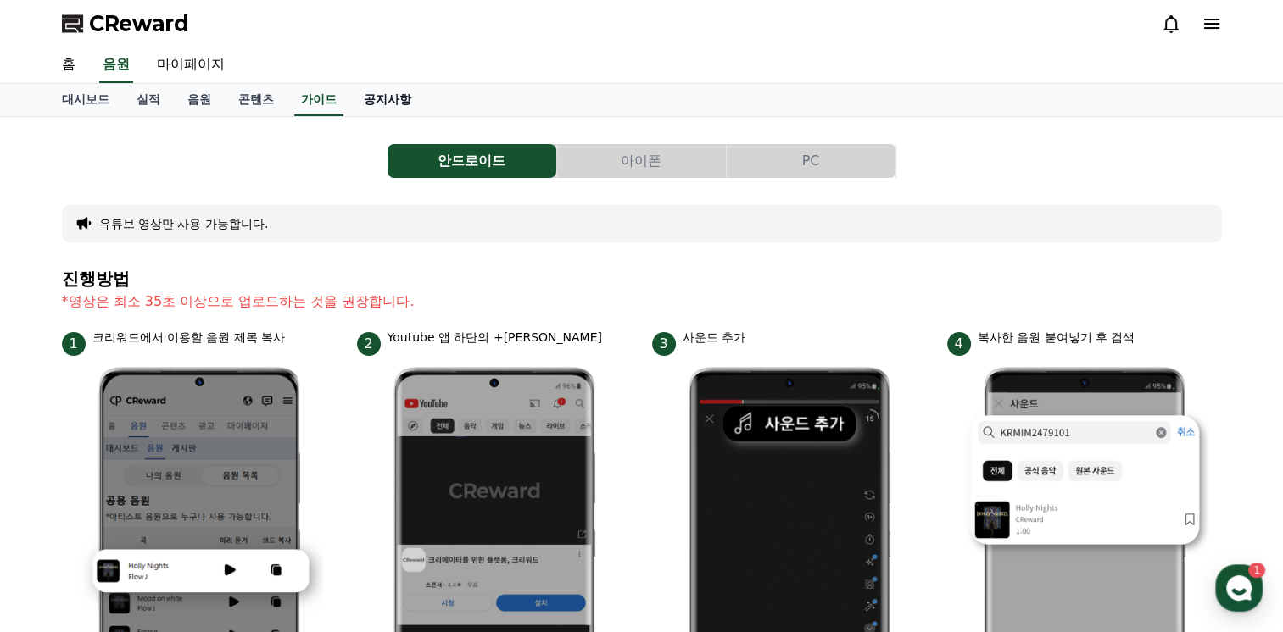
click at [388, 104] on link "공지사항" at bounding box center [387, 100] width 75 height 32
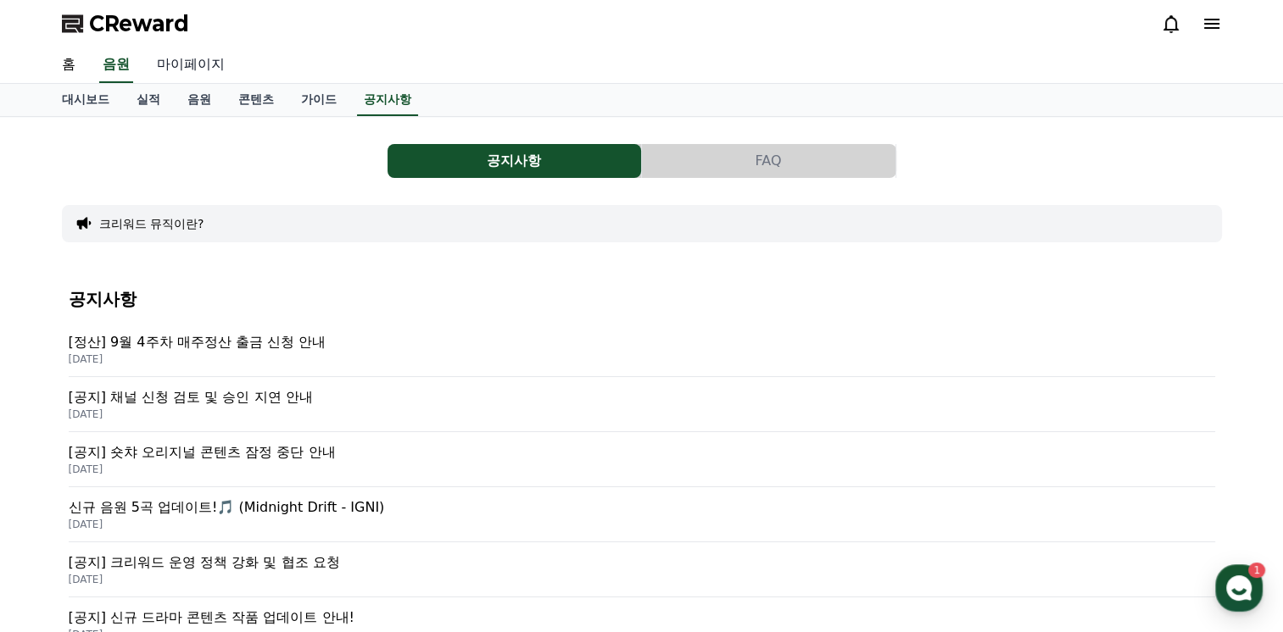
click at [213, 78] on link "마이페이지" at bounding box center [190, 65] width 95 height 36
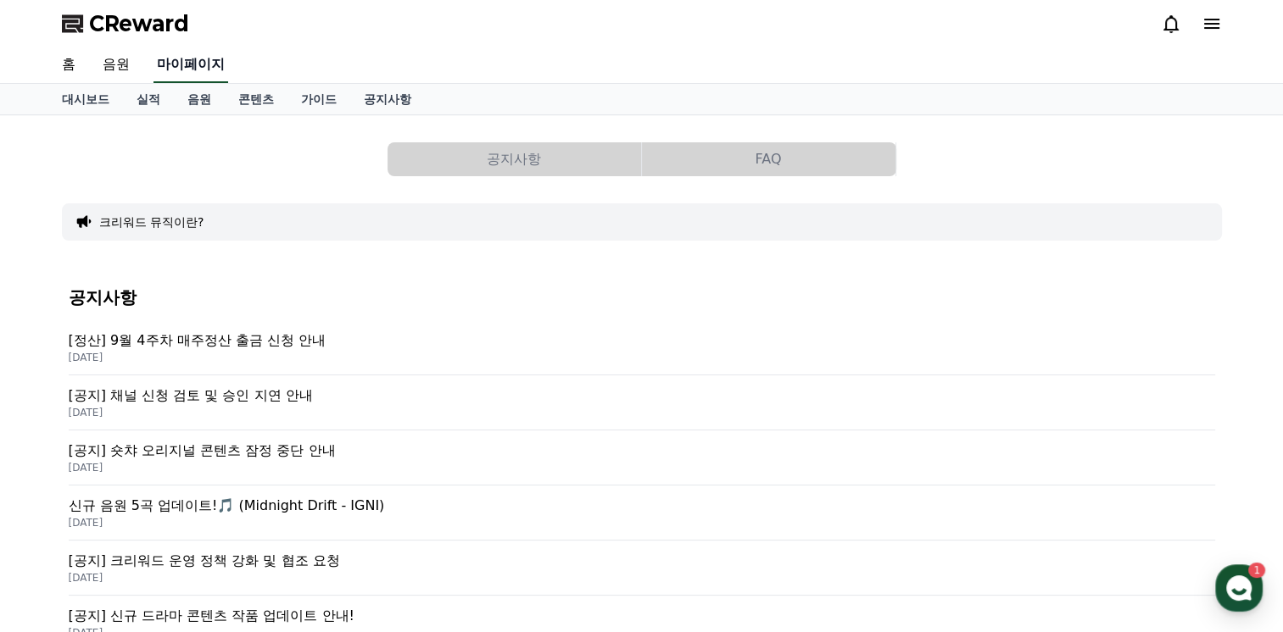
select select "**********"
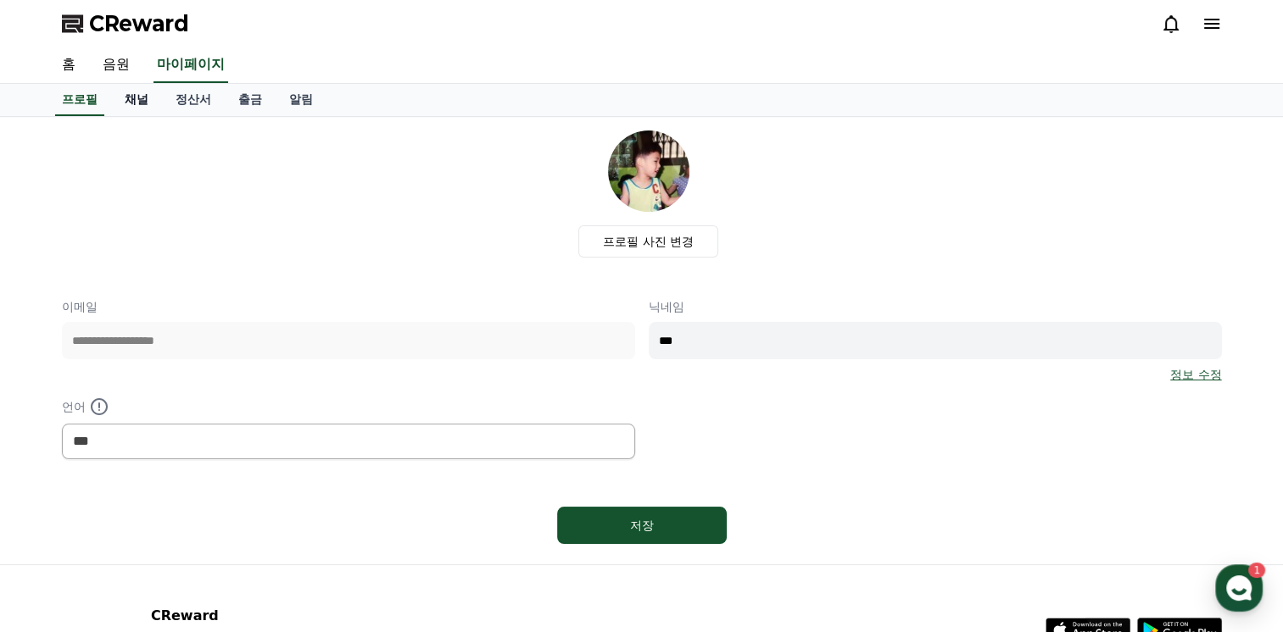
click at [121, 101] on link "채널" at bounding box center [136, 100] width 51 height 32
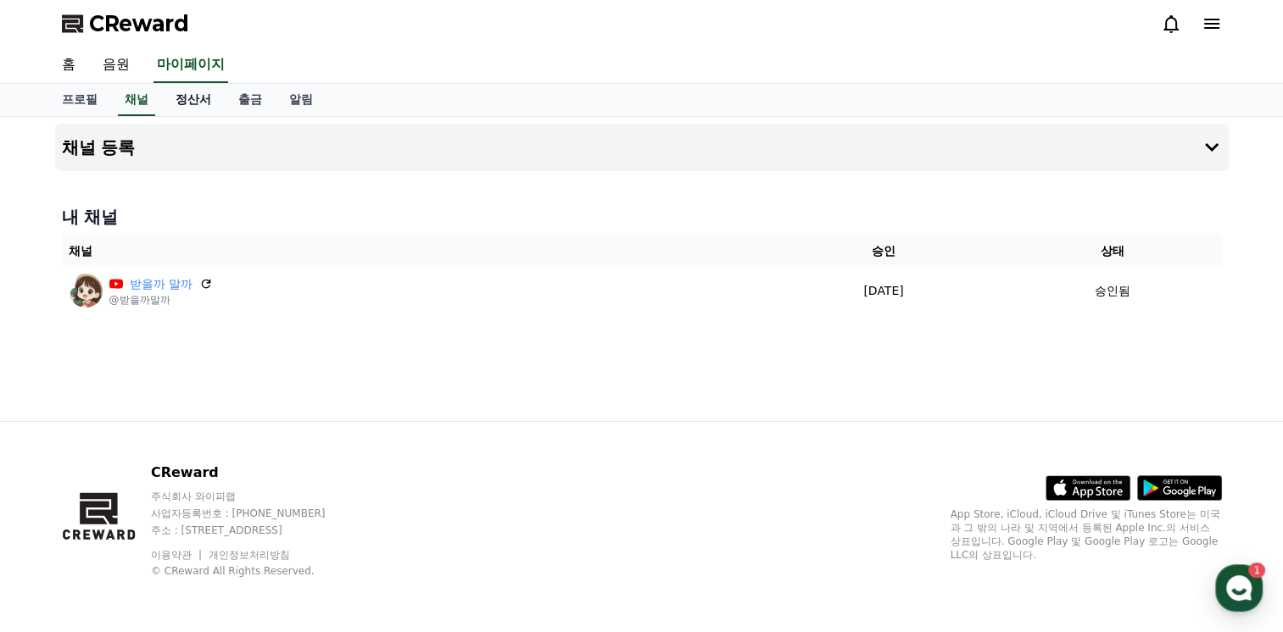
click at [210, 104] on link "정산서" at bounding box center [193, 100] width 63 height 32
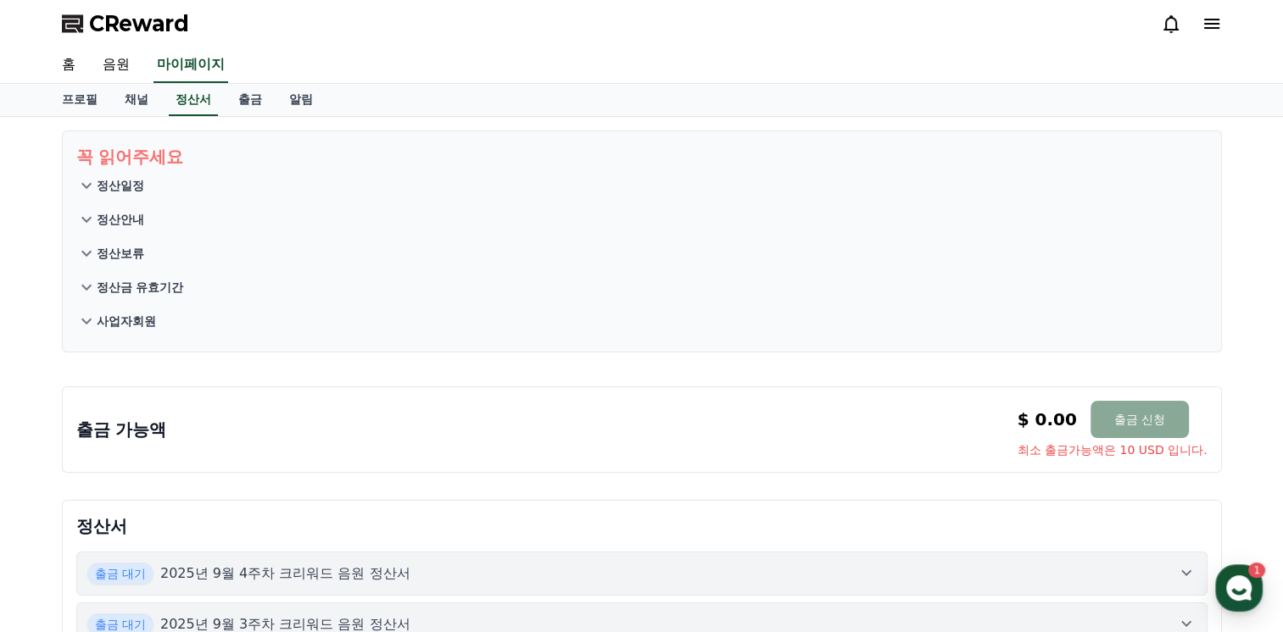
click at [134, 318] on p "사업자회원" at bounding box center [126, 321] width 59 height 17
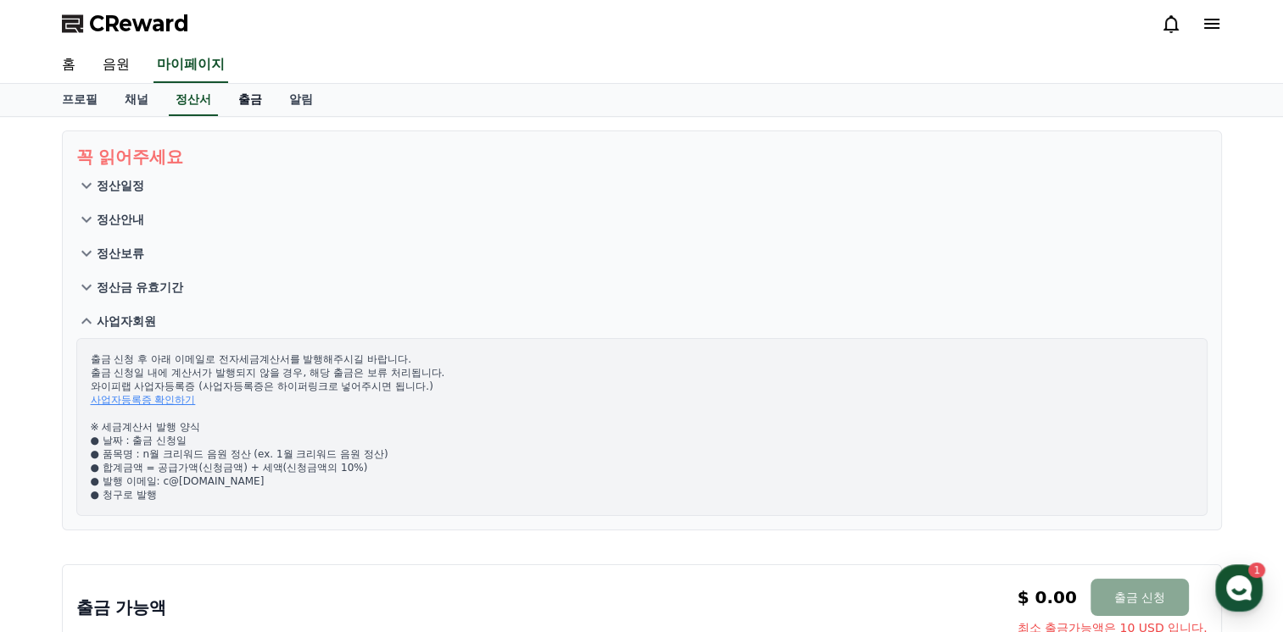
click at [253, 103] on link "출금" at bounding box center [250, 100] width 51 height 32
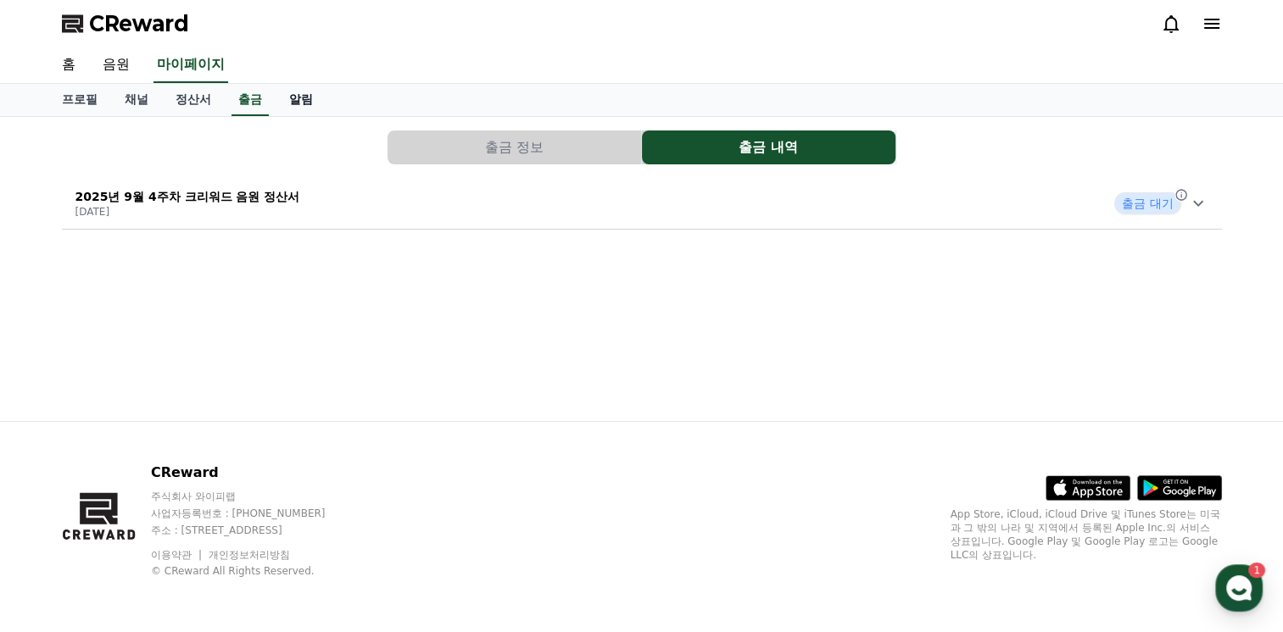
click at [292, 98] on link "알림" at bounding box center [301, 100] width 51 height 32
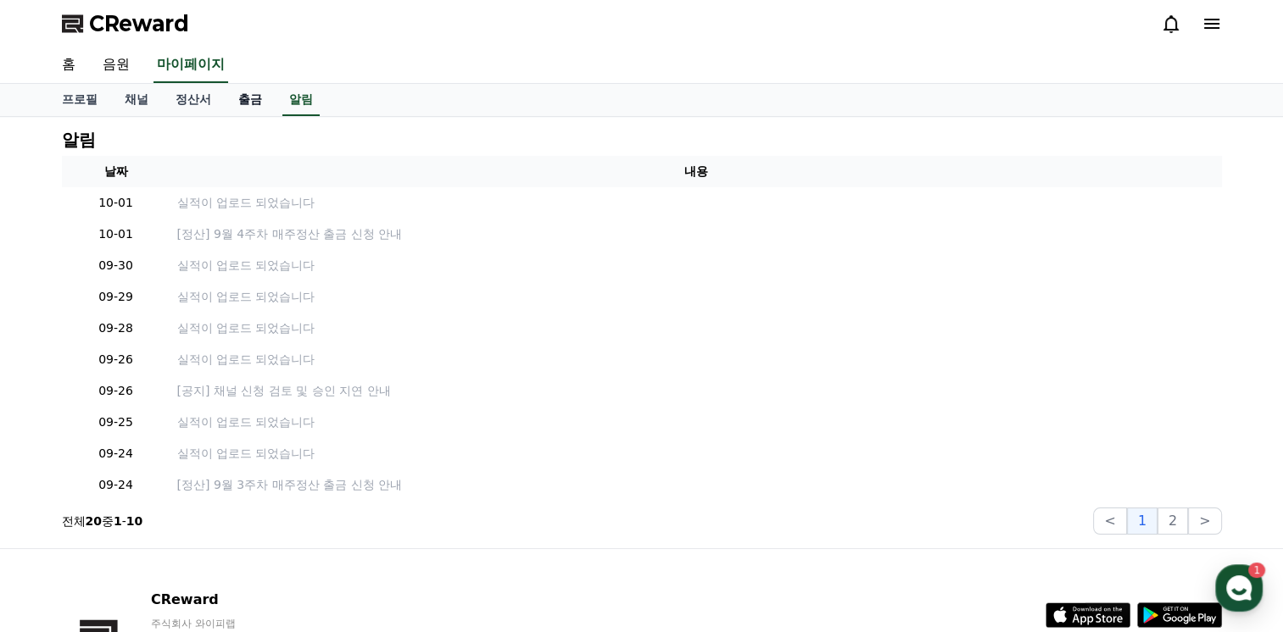
click at [227, 105] on link "출금" at bounding box center [250, 100] width 51 height 32
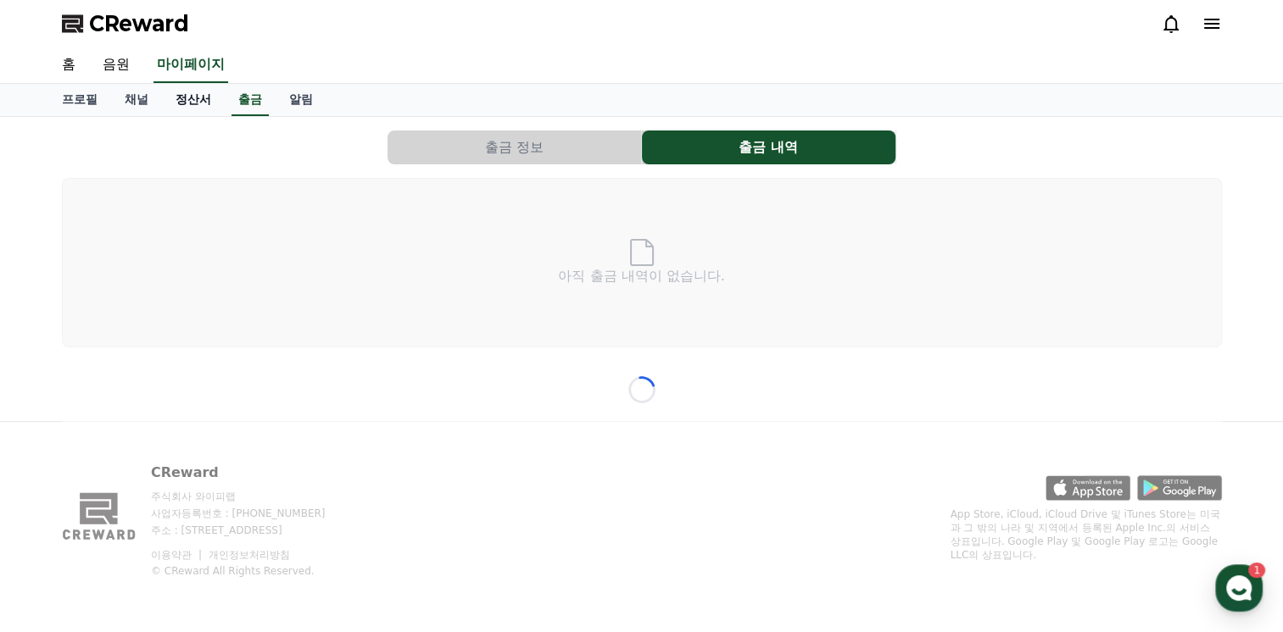
click at [196, 104] on link "정산서" at bounding box center [193, 100] width 63 height 32
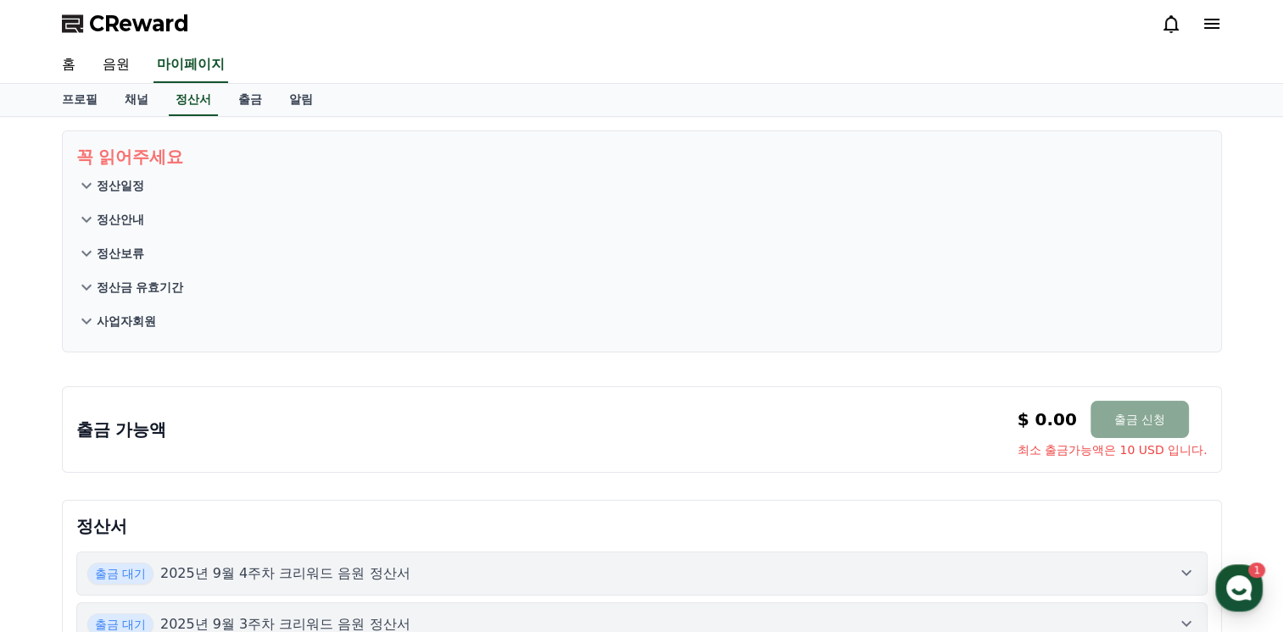
click at [1205, 15] on icon at bounding box center [1211, 24] width 20 height 20
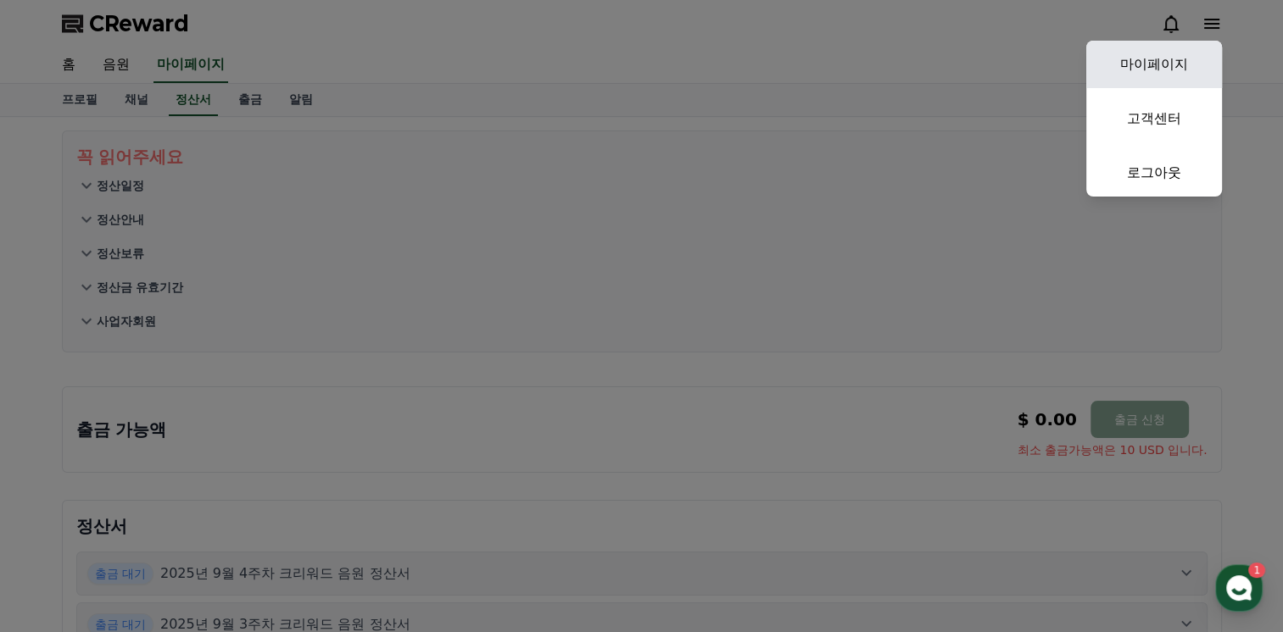
click at [1169, 56] on link "마이페이지" at bounding box center [1154, 64] width 136 height 47
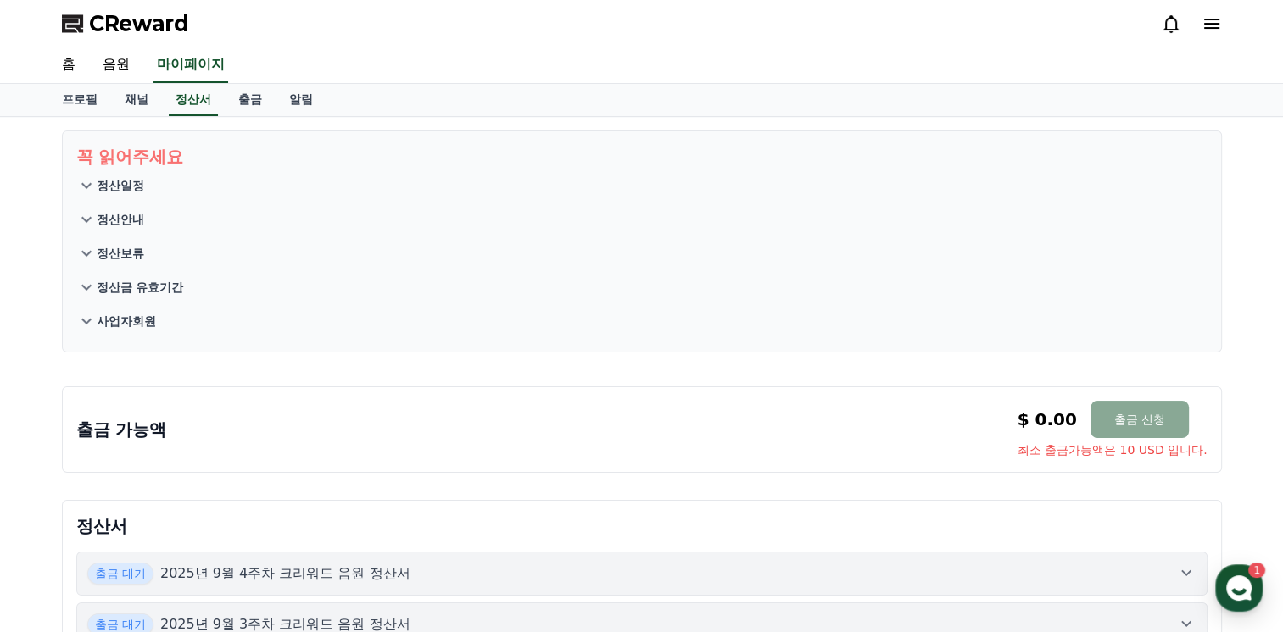
select select "**********"
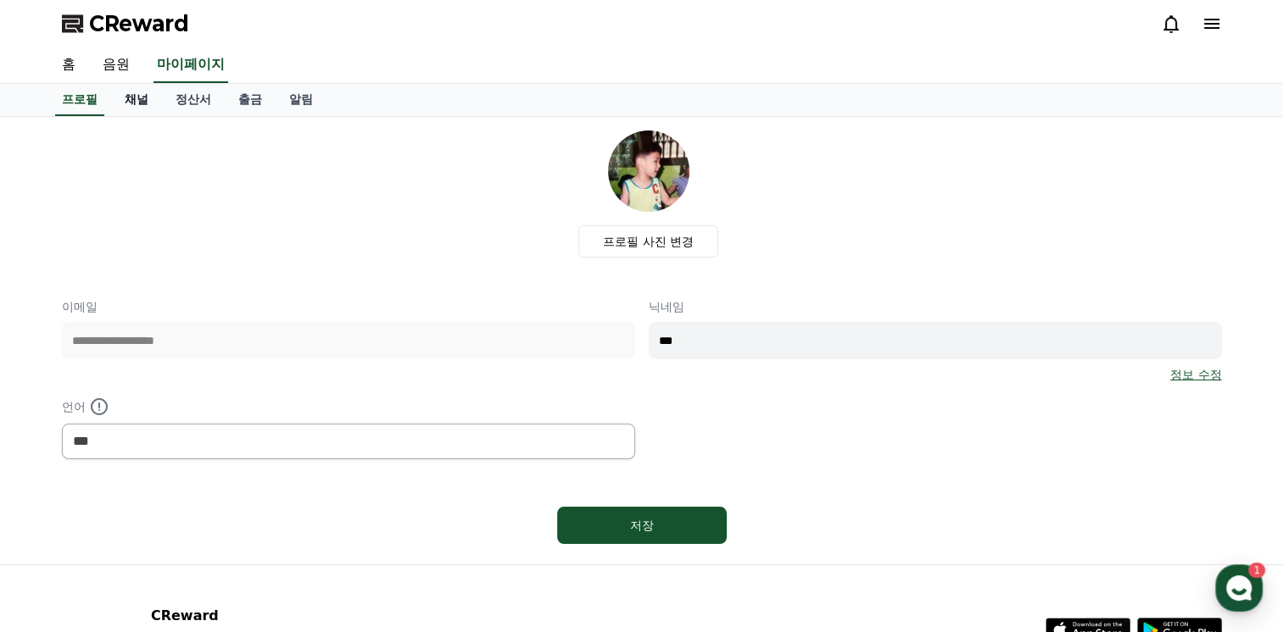
click at [128, 87] on link "채널" at bounding box center [136, 100] width 51 height 32
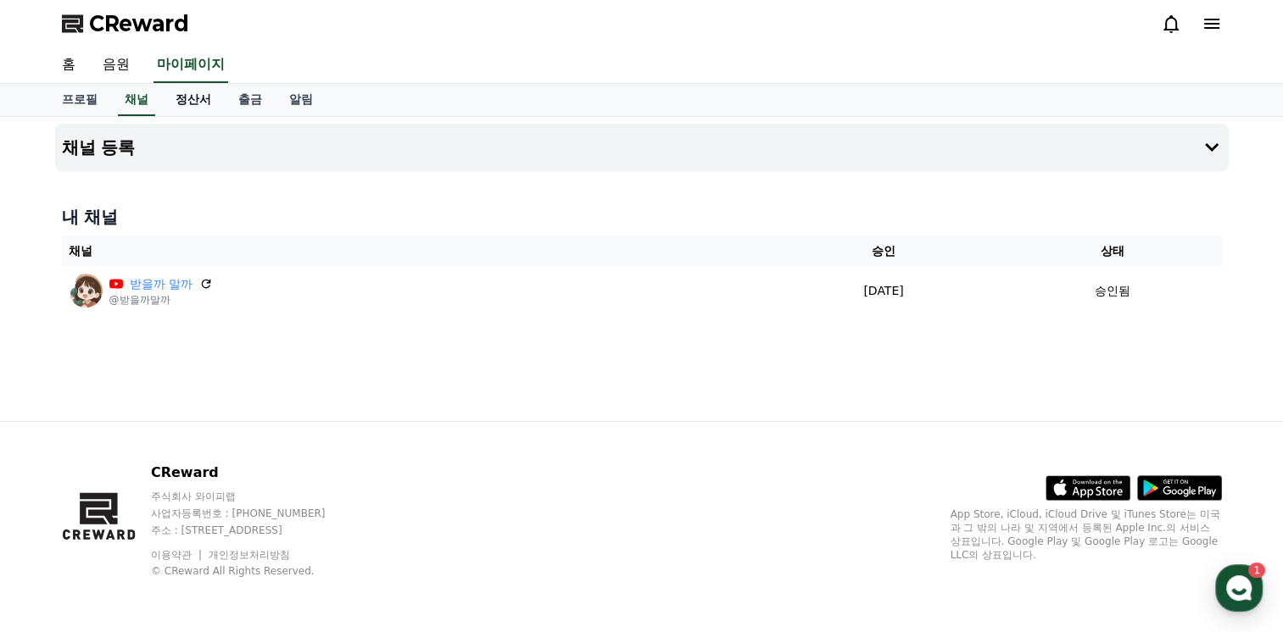
click at [195, 102] on link "정산서" at bounding box center [193, 100] width 63 height 32
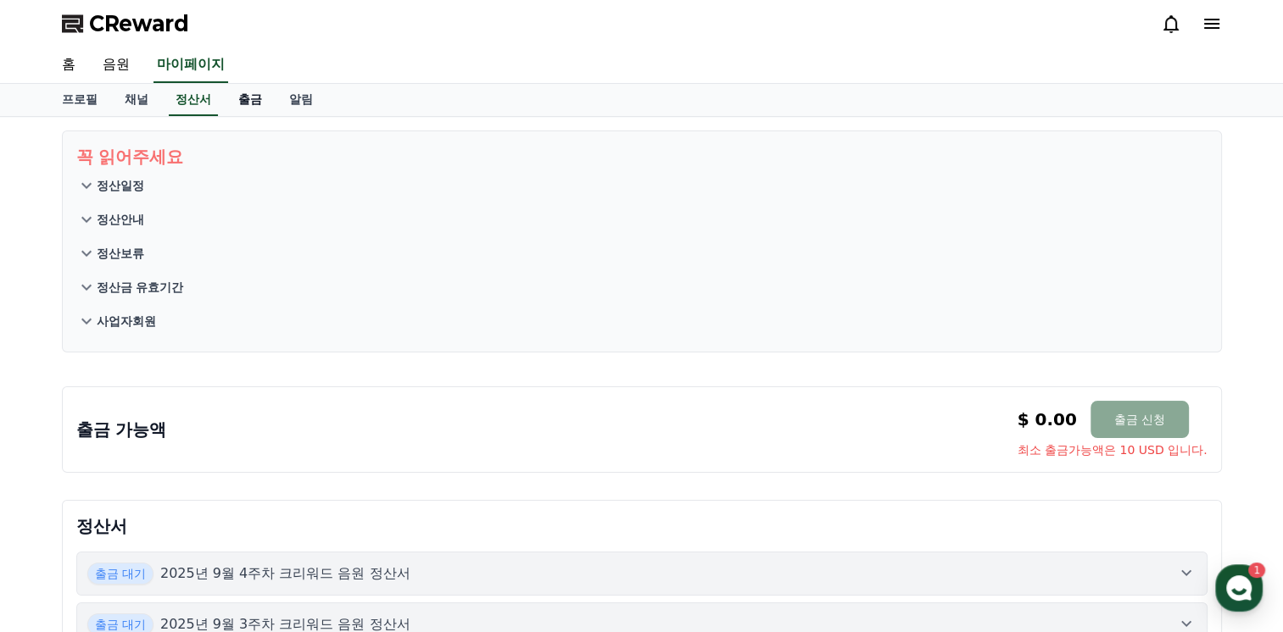
click at [249, 99] on link "출금" at bounding box center [250, 100] width 51 height 32
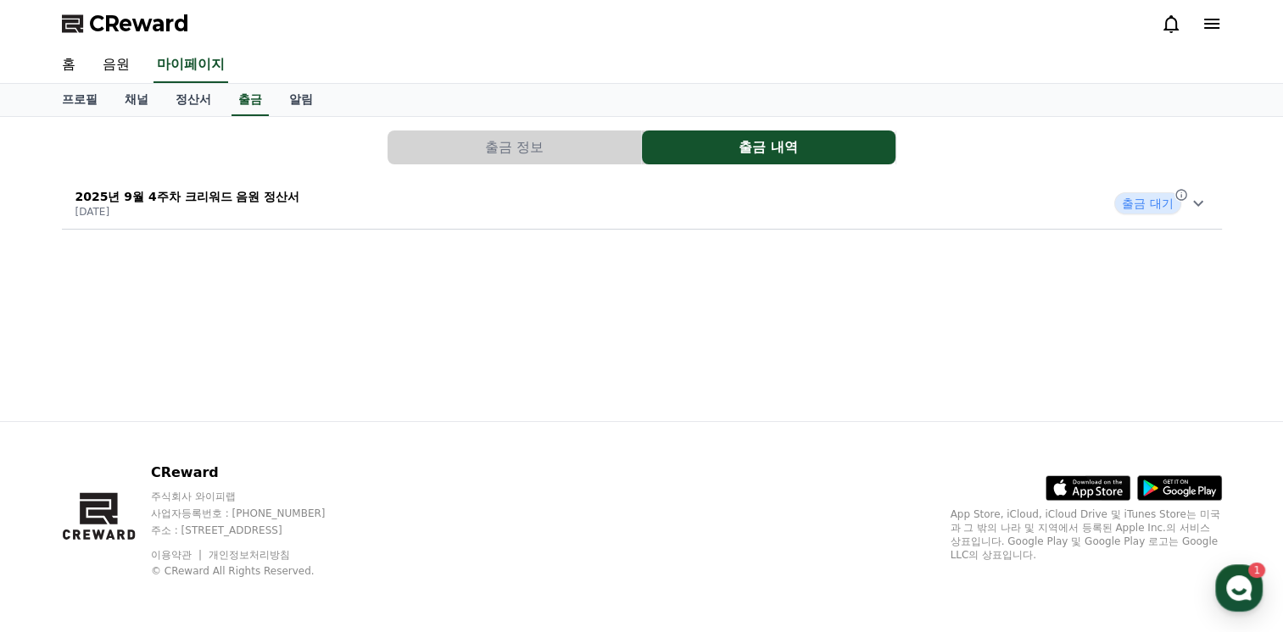
click at [462, 151] on button "출금 정보" at bounding box center [513, 148] width 253 height 34
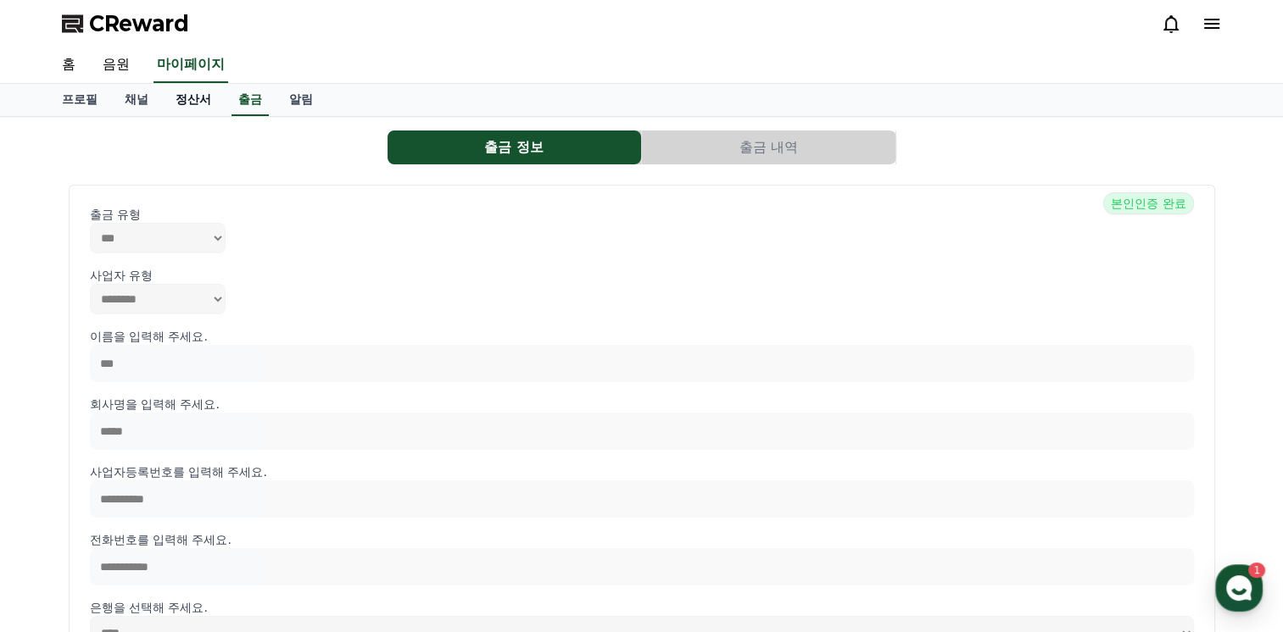
click at [201, 97] on link "정산서" at bounding box center [193, 100] width 63 height 32
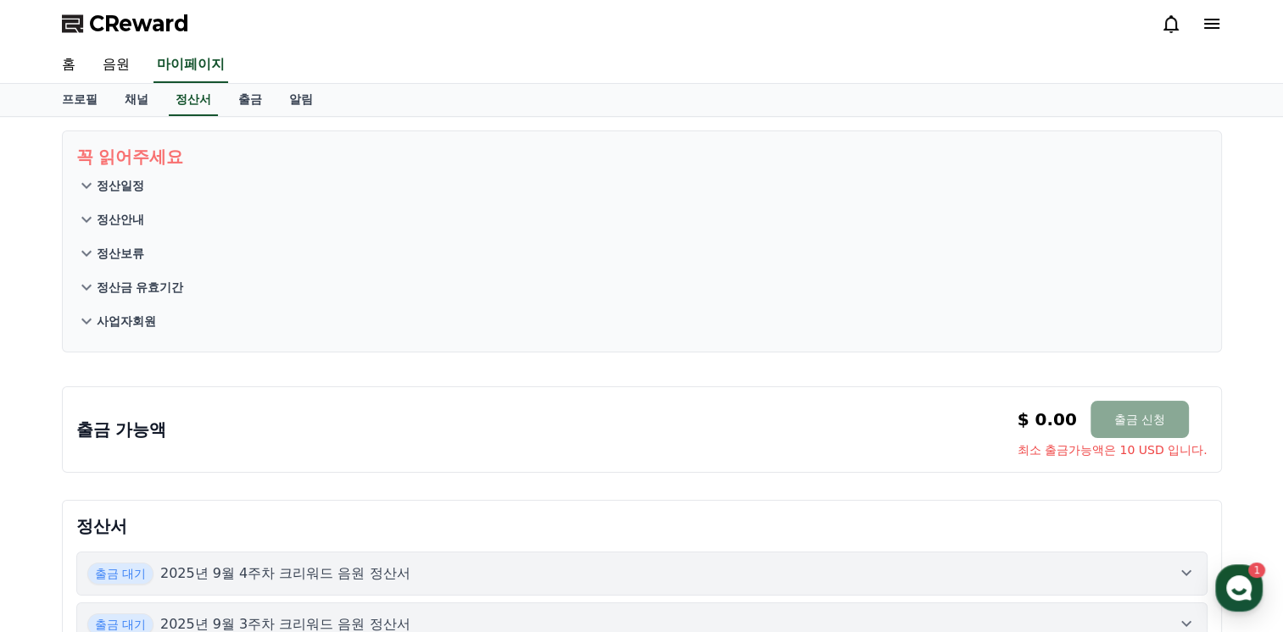
click at [126, 217] on p "정산안내" at bounding box center [120, 219] width 47 height 17
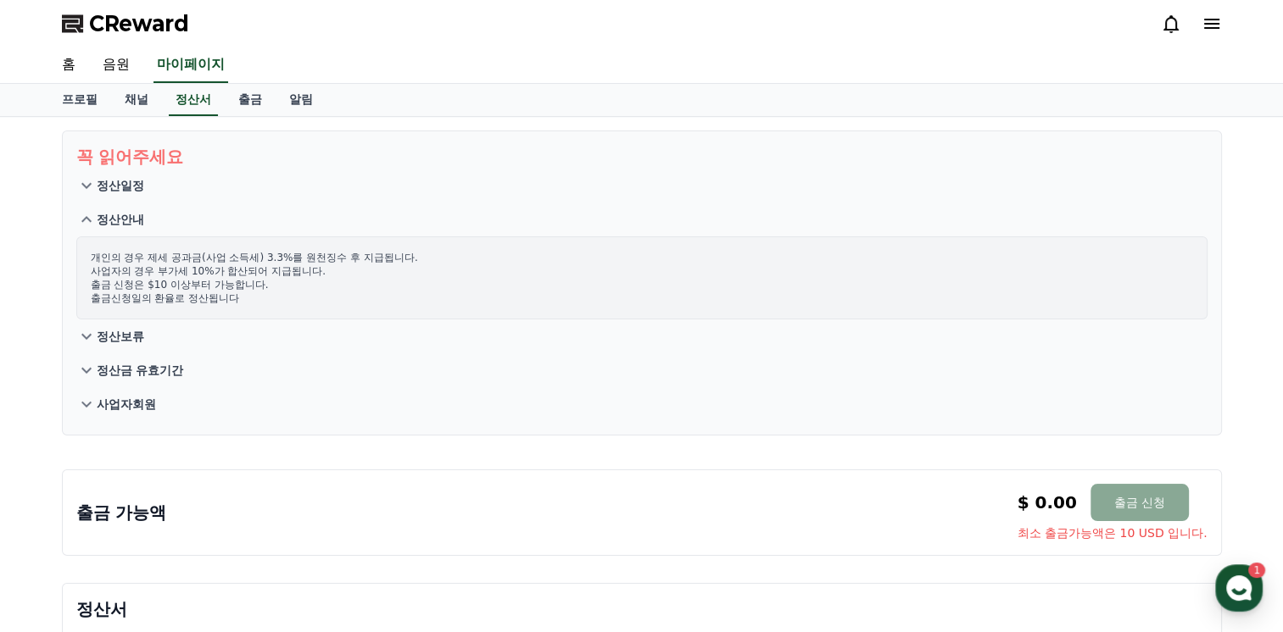
click at [135, 175] on button "정산일정" at bounding box center [641, 186] width 1131 height 34
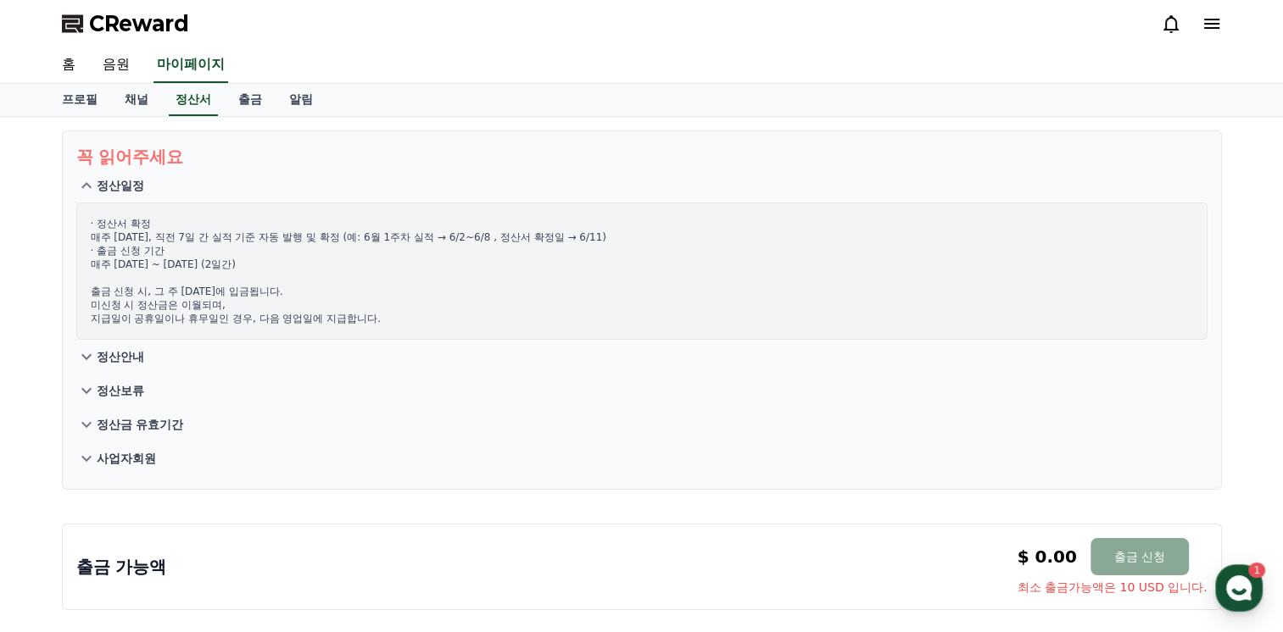
click at [122, 380] on button "정산보류" at bounding box center [641, 391] width 1131 height 34
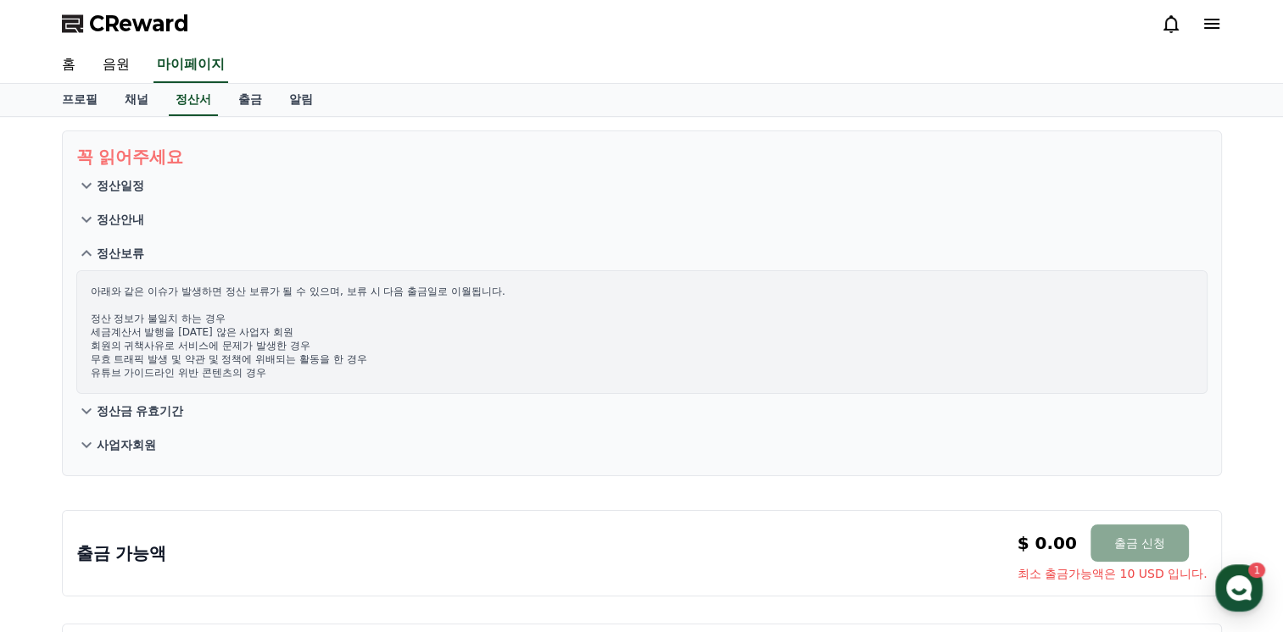
click at [131, 198] on button "정산일정" at bounding box center [641, 186] width 1131 height 34
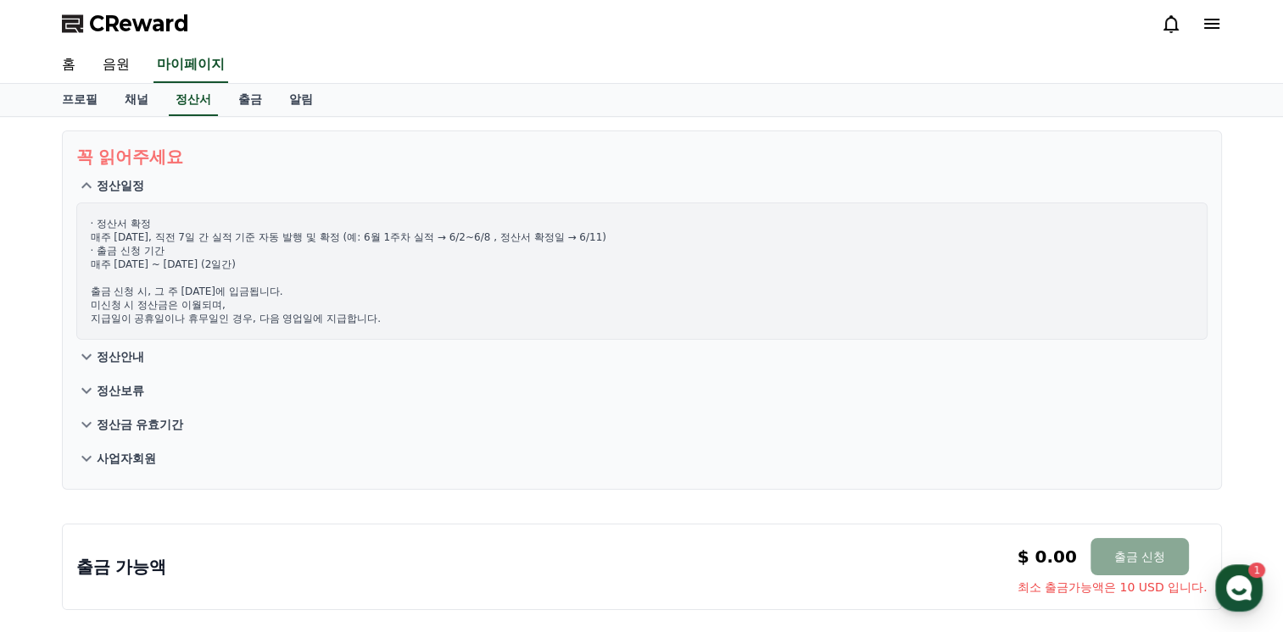
click at [131, 390] on p "정산보류" at bounding box center [120, 390] width 47 height 17
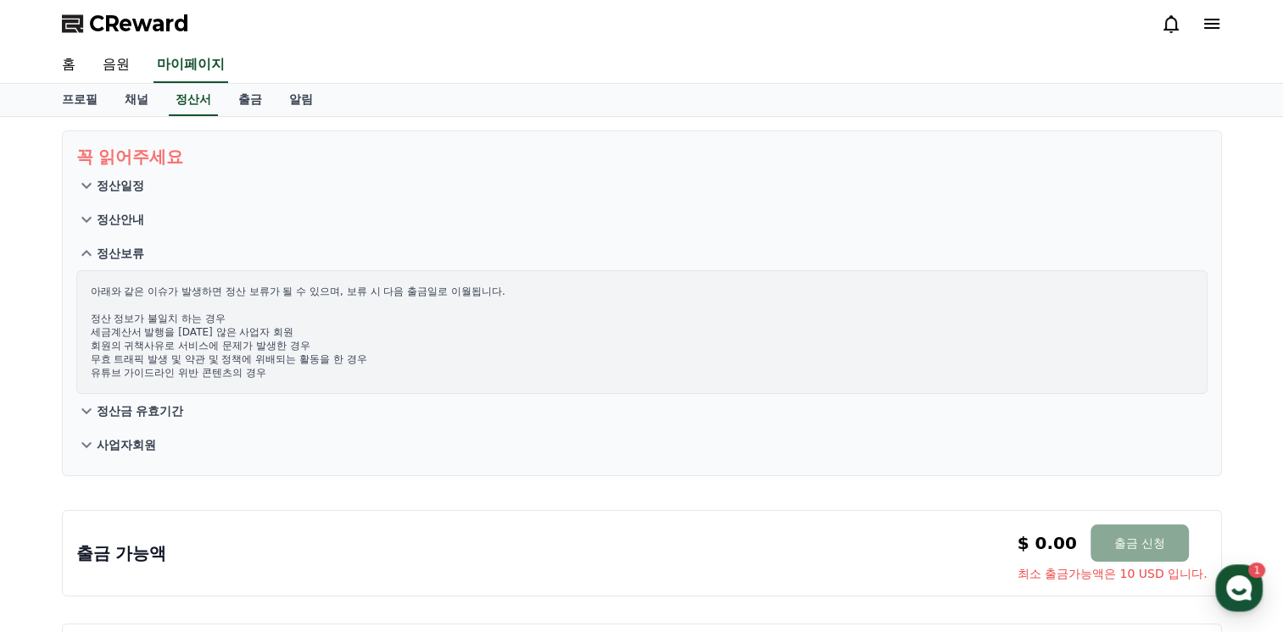
click at [147, 395] on button "정산금 유효기간" at bounding box center [641, 411] width 1131 height 34
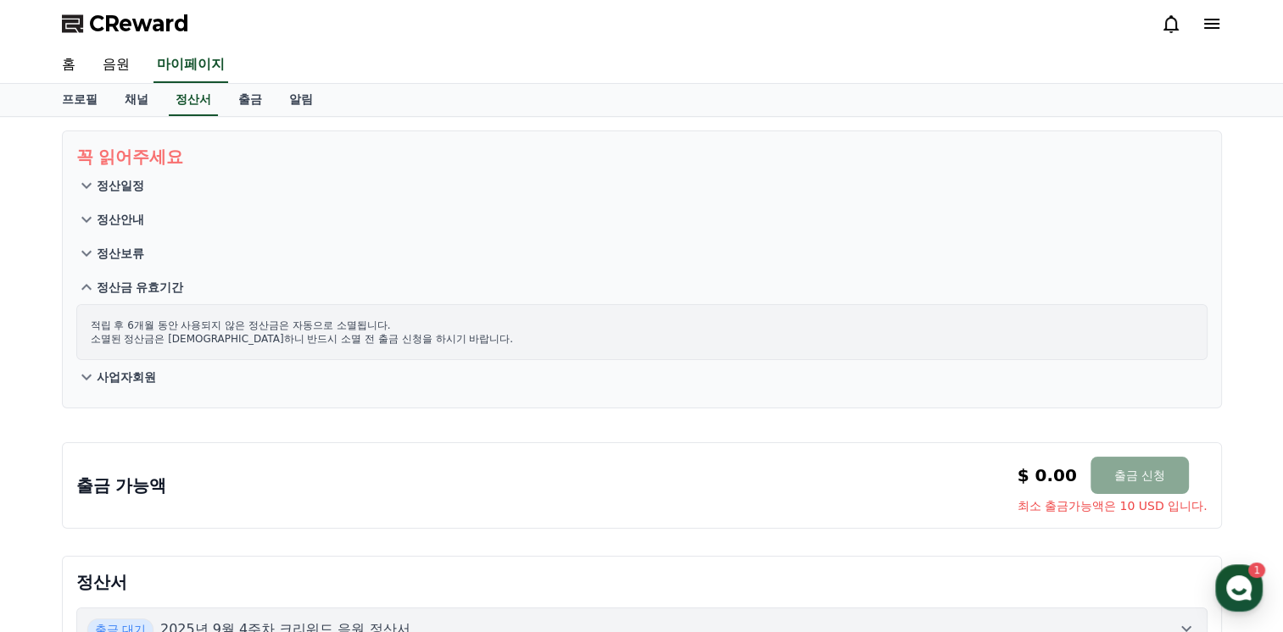
click at [136, 370] on p "사업자회원" at bounding box center [126, 377] width 59 height 17
